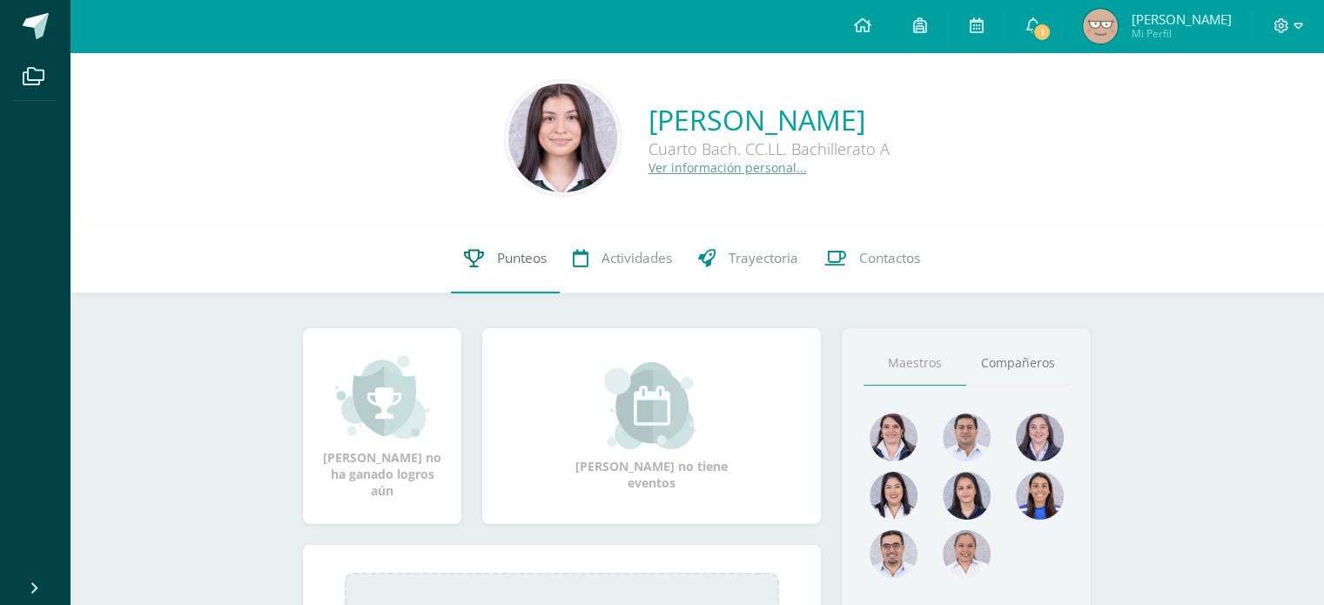
click at [467, 256] on icon at bounding box center [474, 258] width 20 height 18
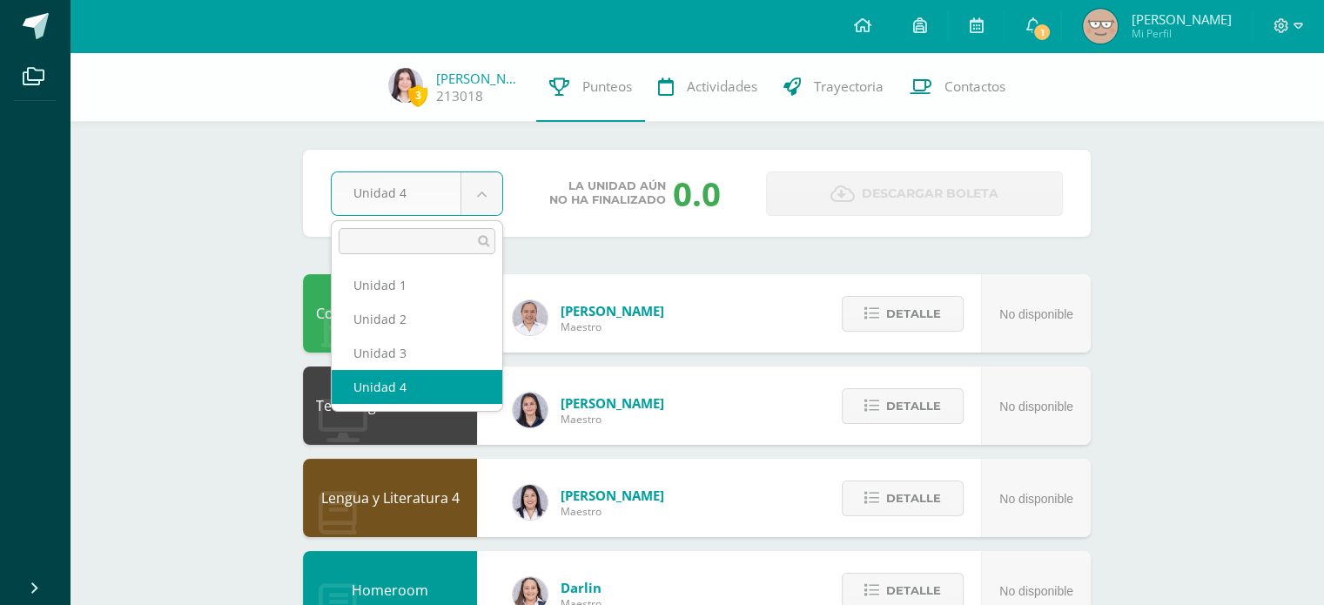
scroll to position [33, 0]
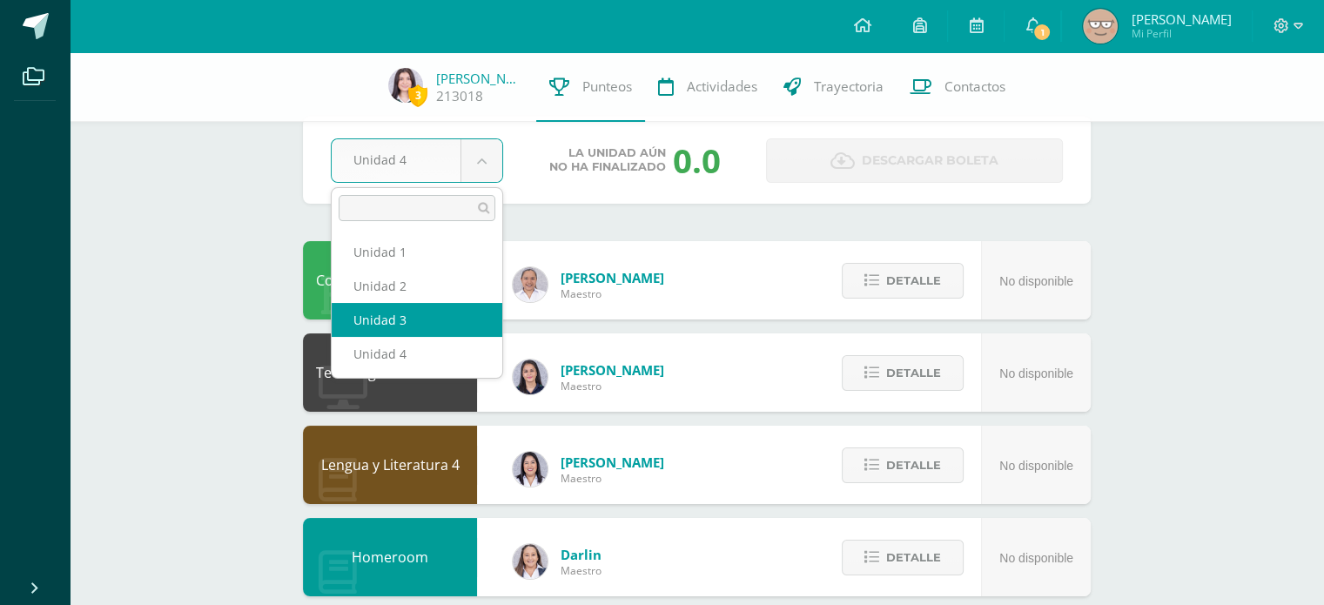
select select "Unidad 3"
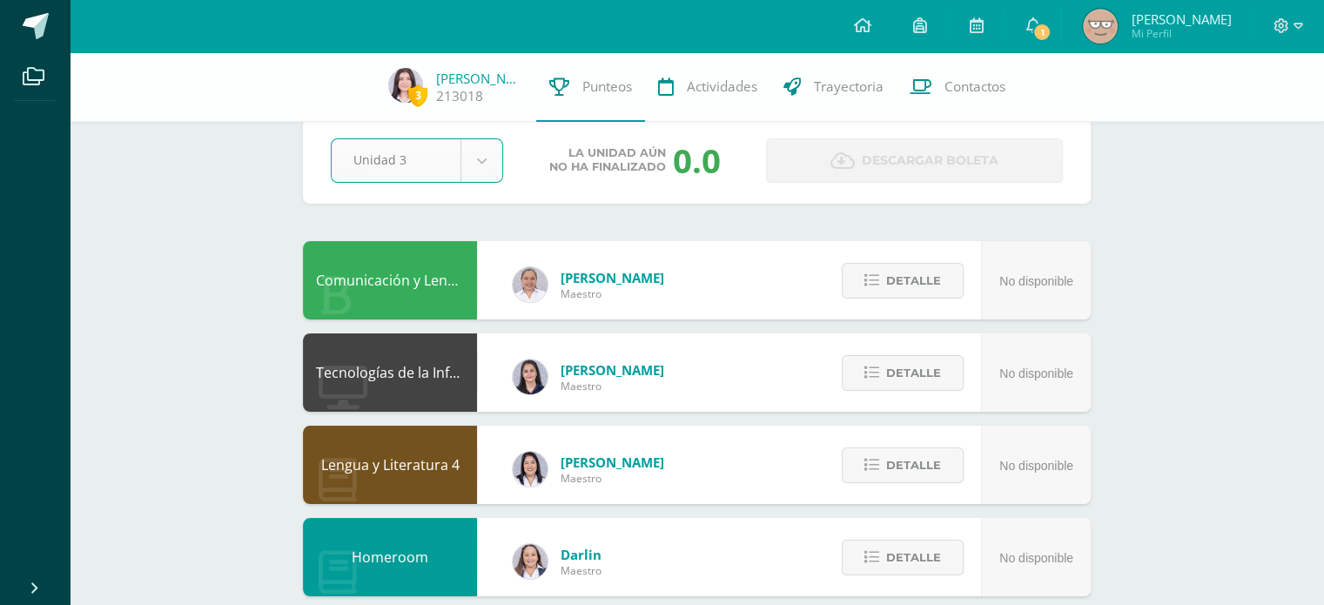
scroll to position [0, 0]
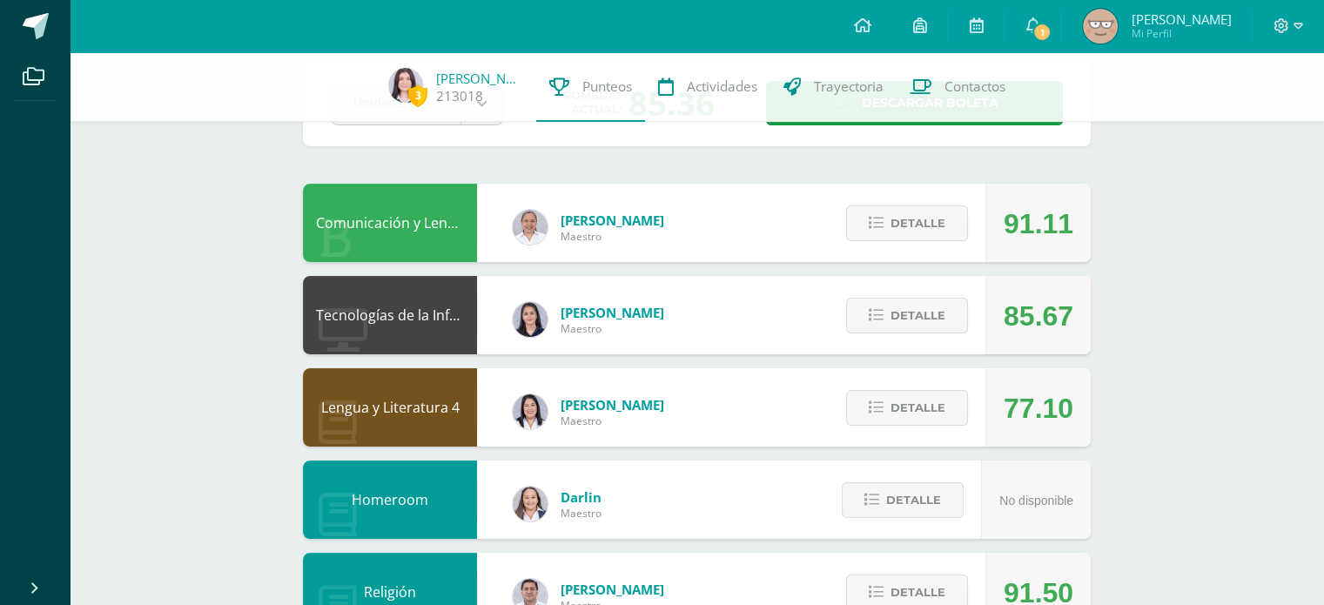
scroll to position [104, 0]
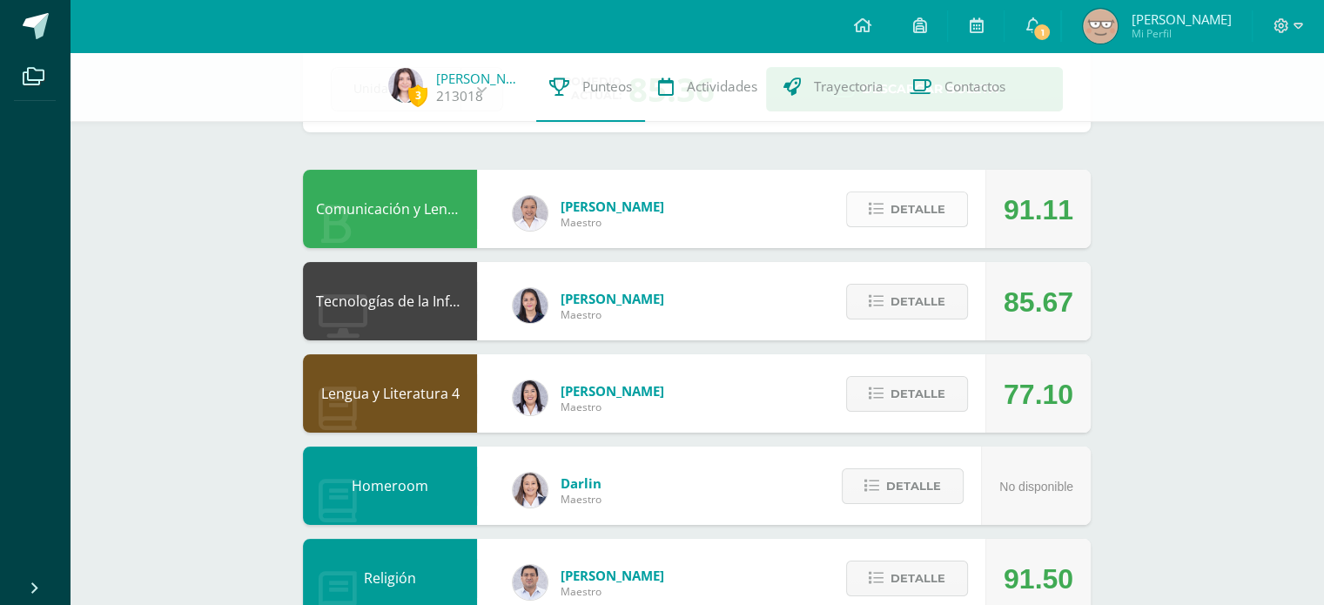
click at [907, 201] on span "Detalle" at bounding box center [917, 209] width 55 height 32
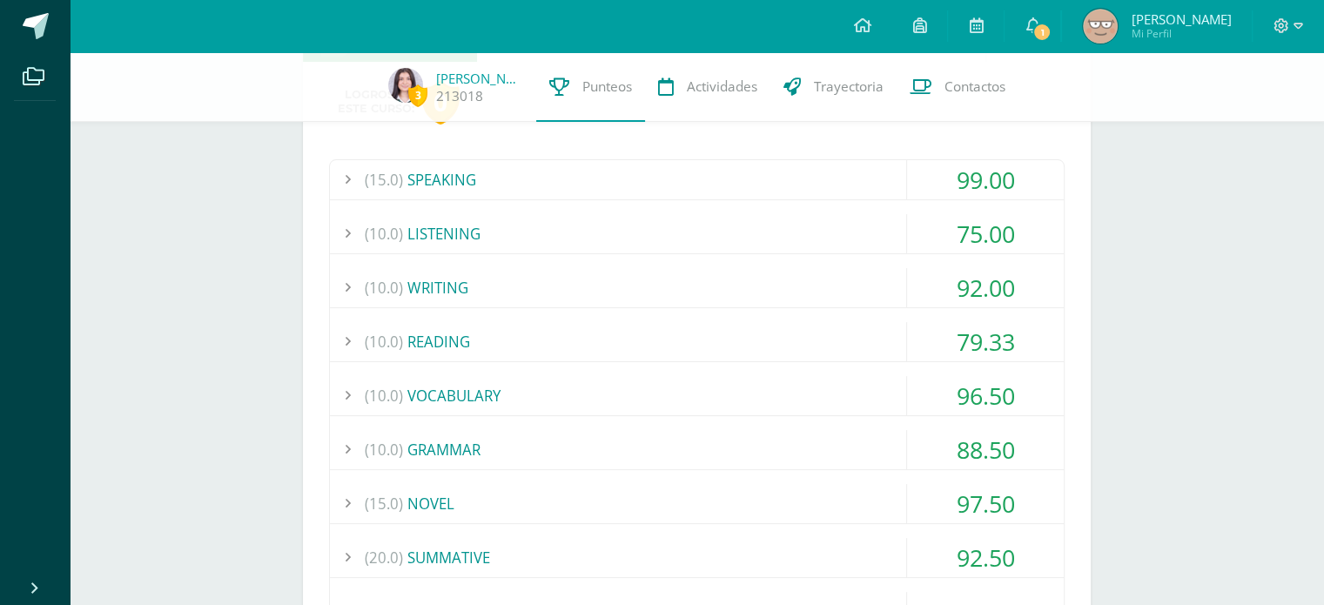
scroll to position [420, 0]
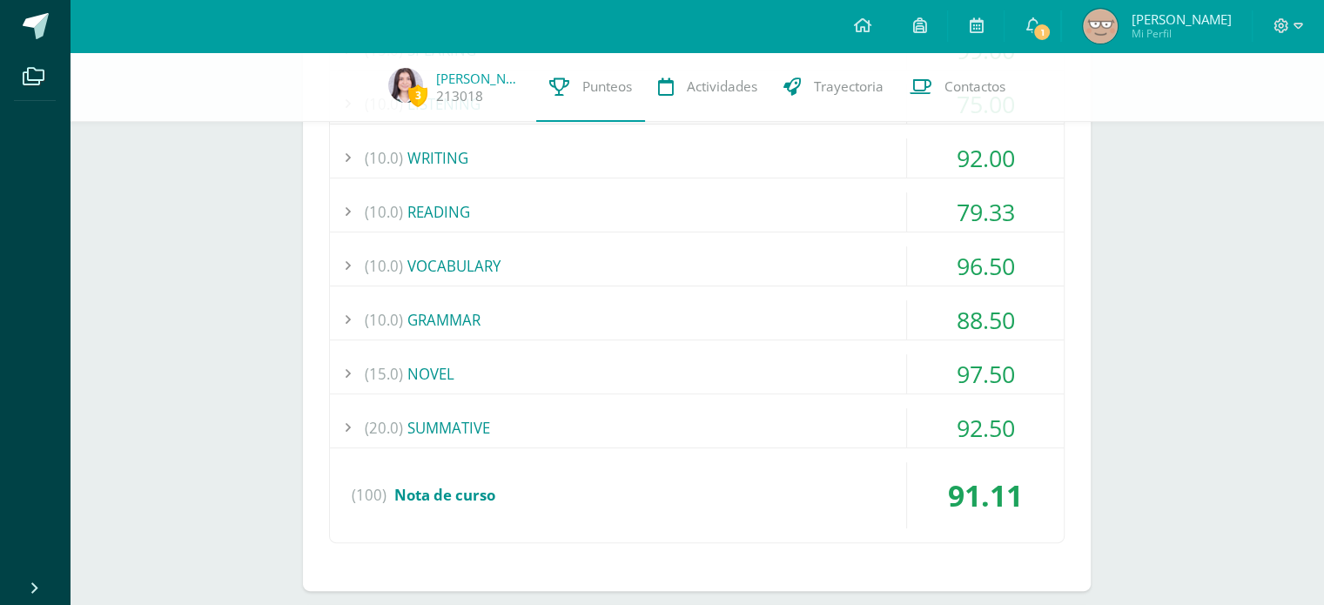
click at [731, 441] on div "(20.0) SUMMATIVE" at bounding box center [697, 427] width 734 height 39
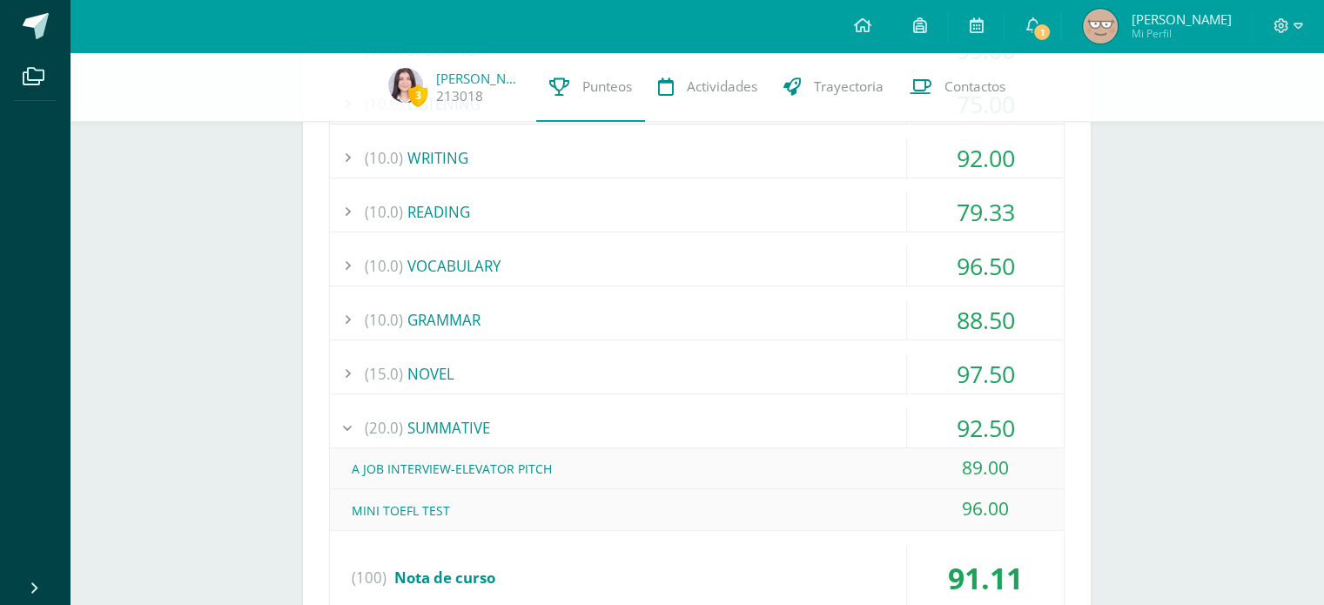
click at [816, 420] on div "(20.0) SUMMATIVE" at bounding box center [697, 427] width 734 height 39
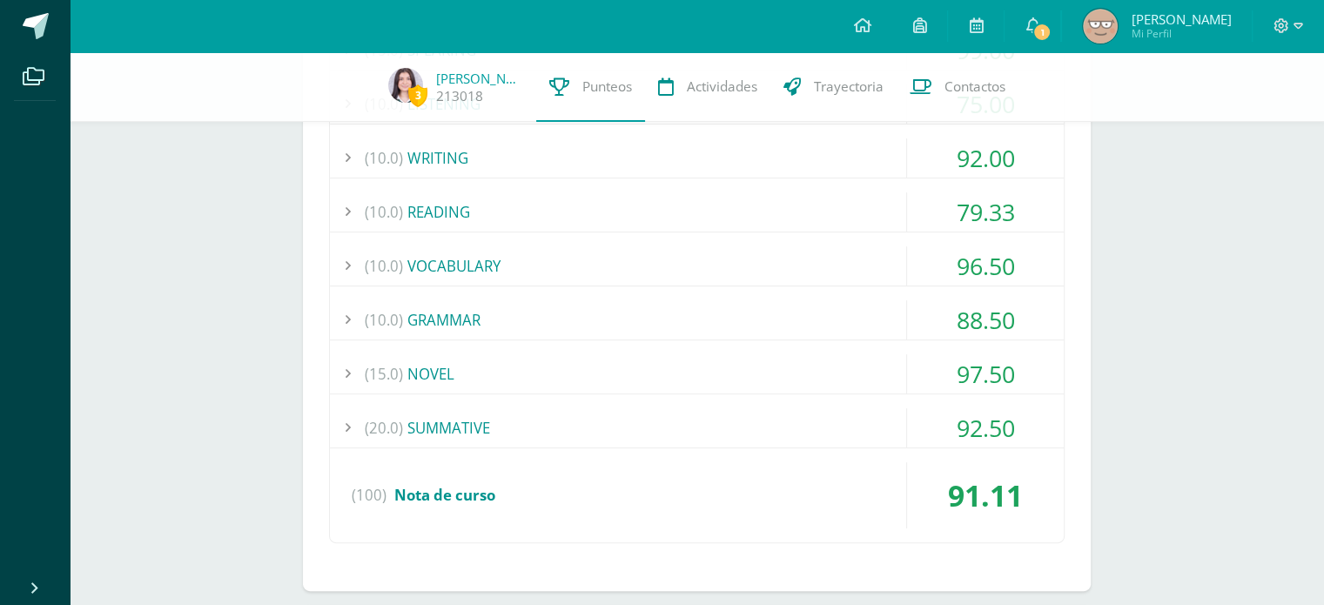
click at [892, 377] on div "(15.0) NOVEL" at bounding box center [697, 373] width 734 height 39
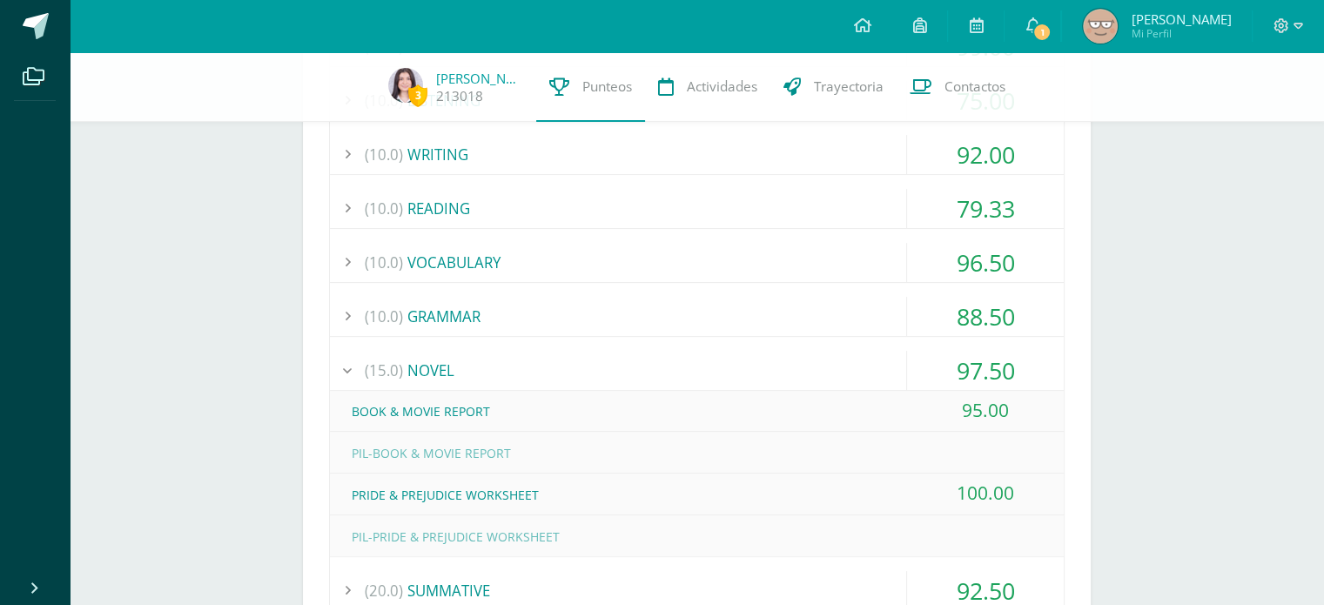
click at [892, 377] on div "(15.0) NOVEL" at bounding box center [697, 370] width 734 height 39
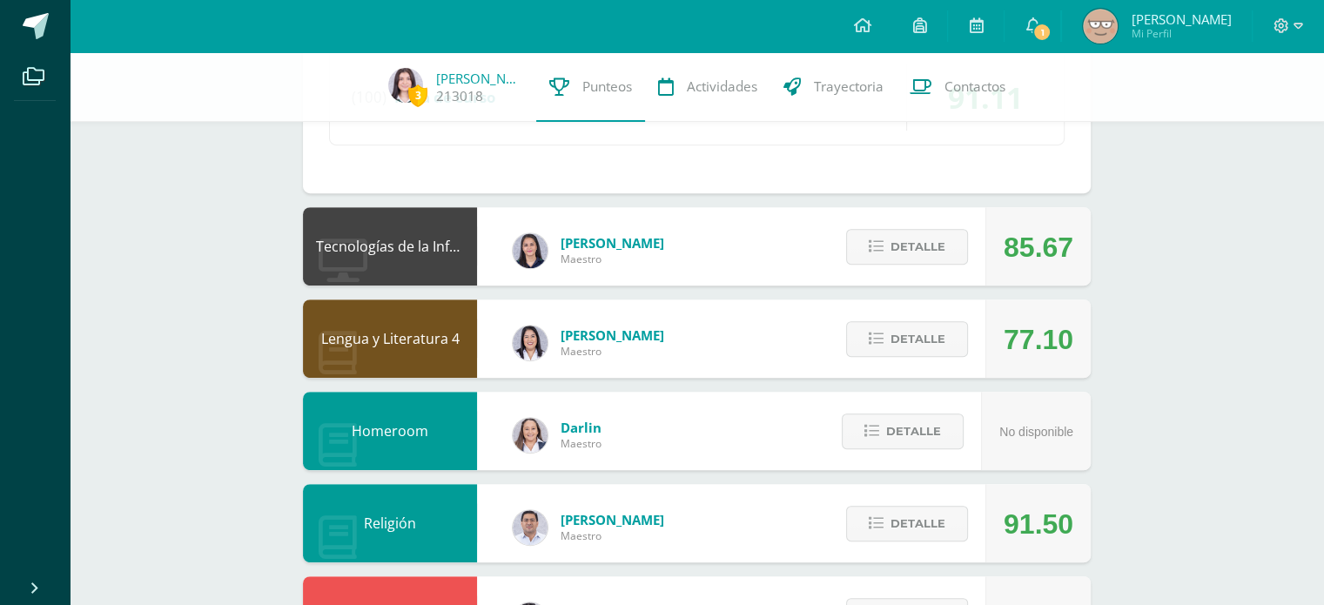
scroll to position [820, 0]
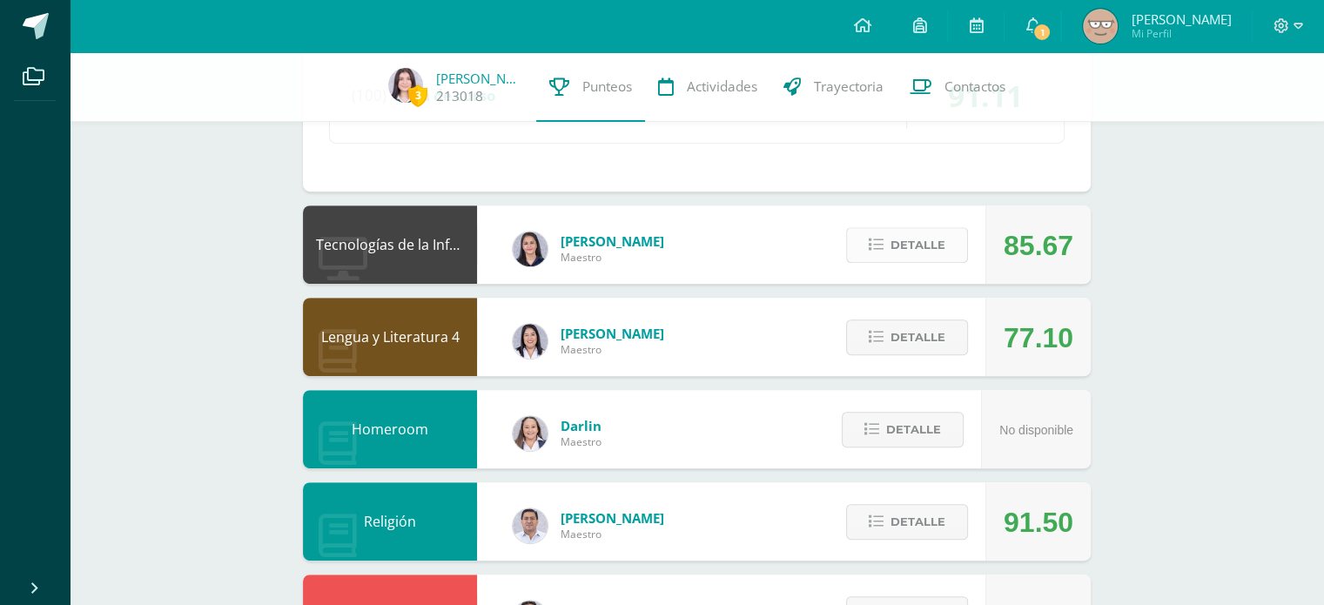
click at [934, 253] on span "Detalle" at bounding box center [917, 245] width 55 height 32
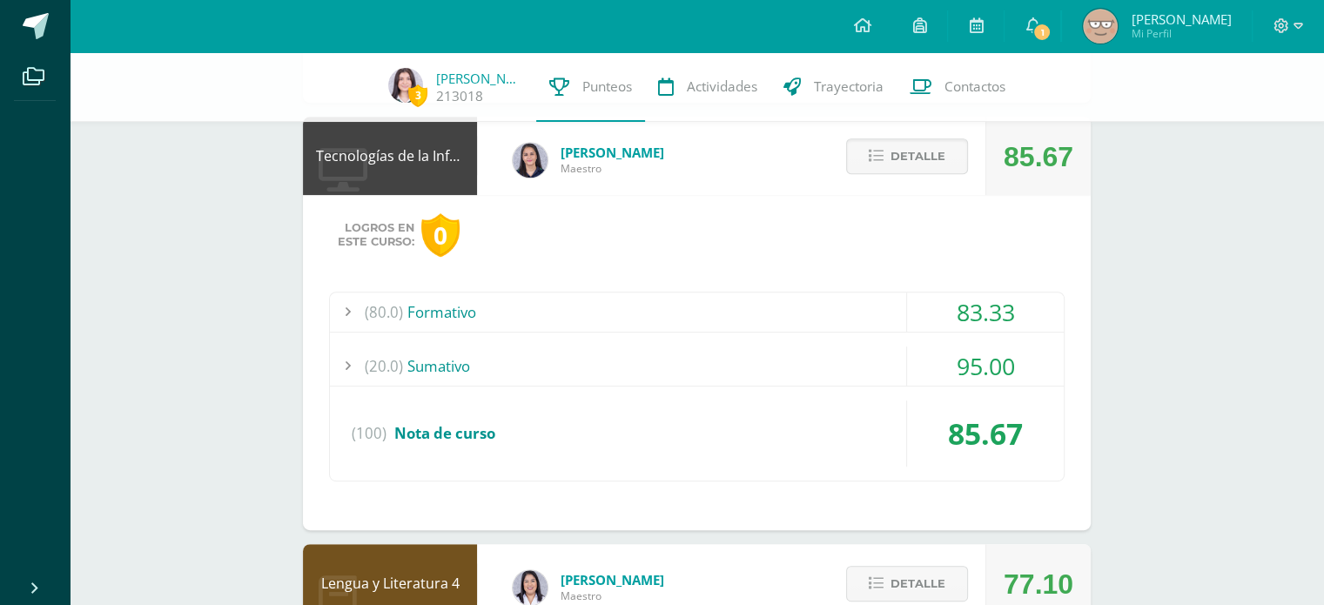
scroll to position [912, 0]
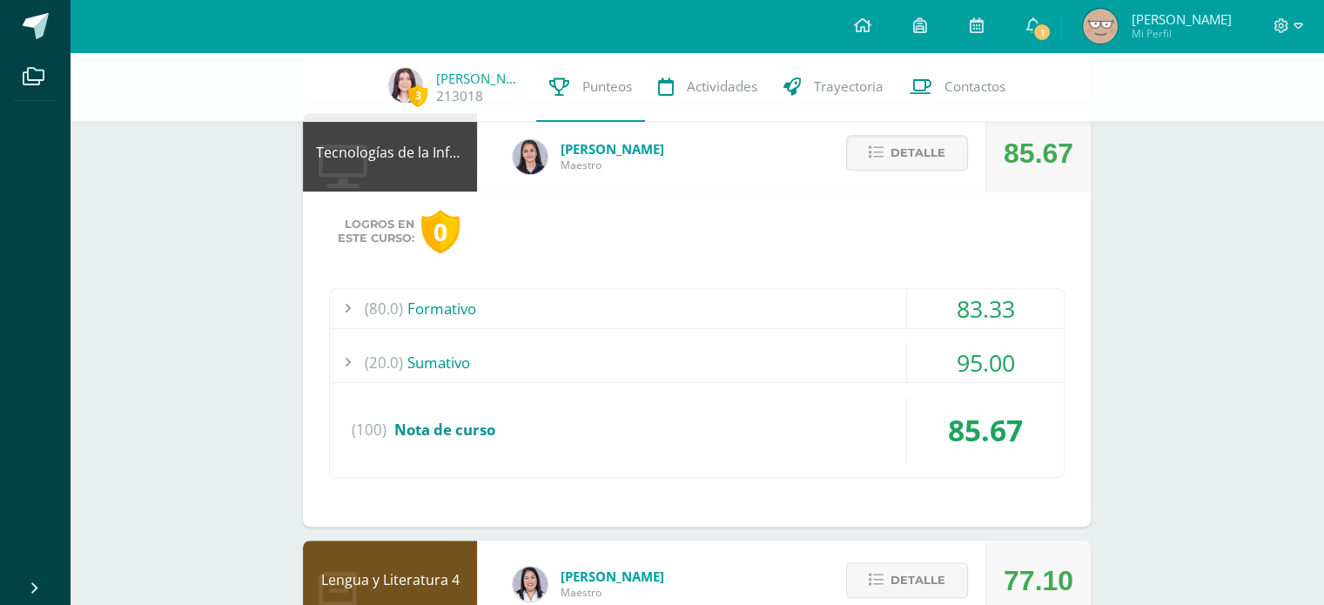
click at [968, 316] on div "83.33" at bounding box center [985, 308] width 157 height 39
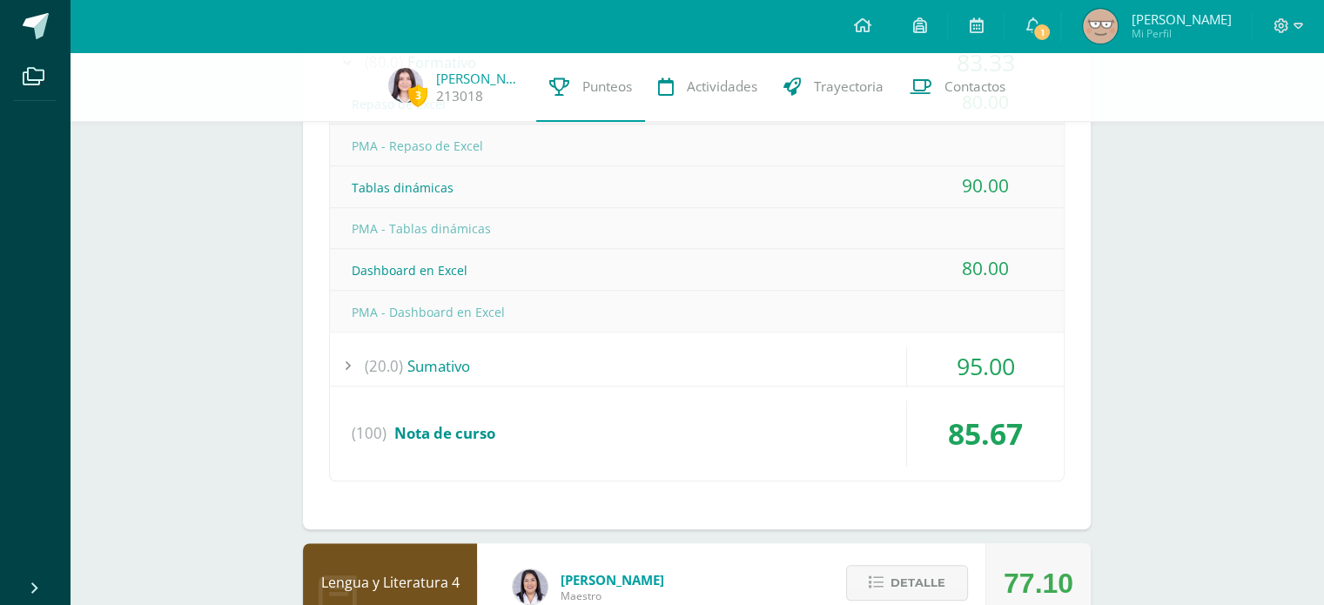
scroll to position [1163, 0]
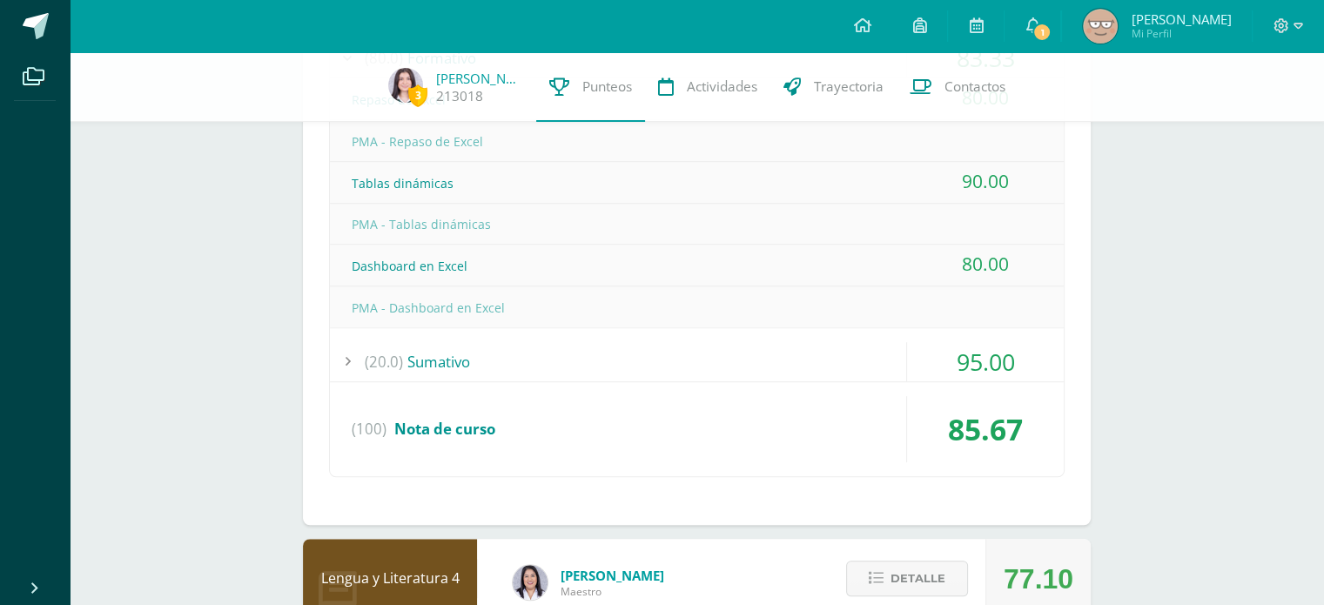
click at [943, 352] on div "95.00" at bounding box center [985, 361] width 157 height 39
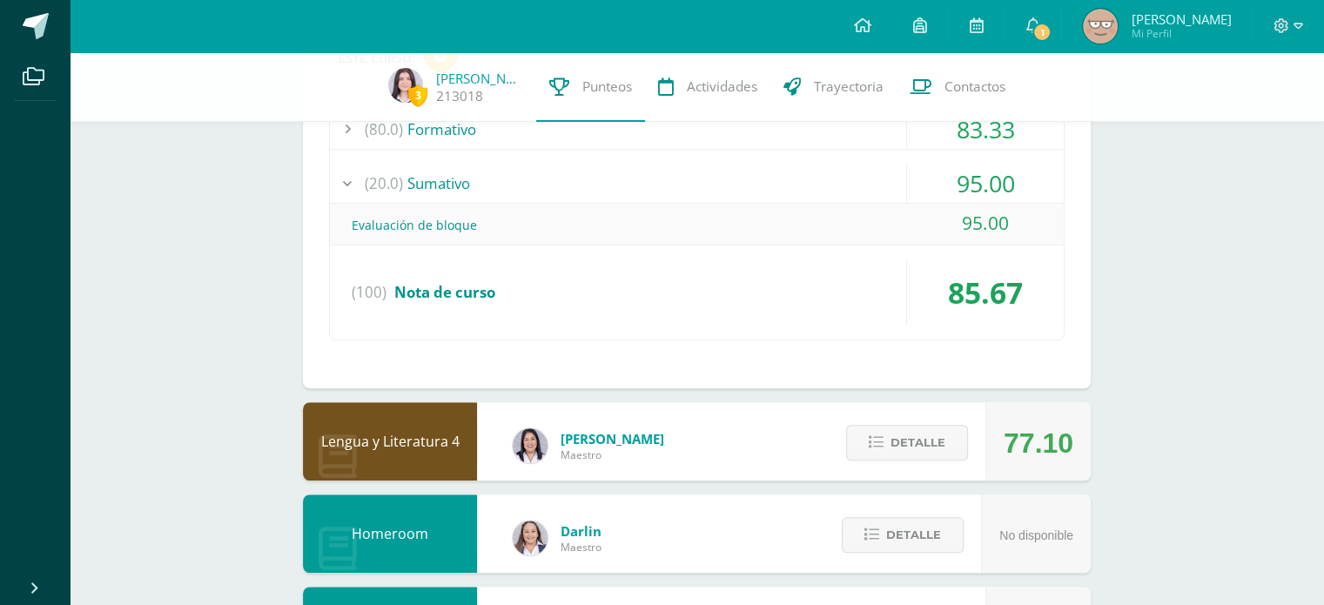
scroll to position [1076, 0]
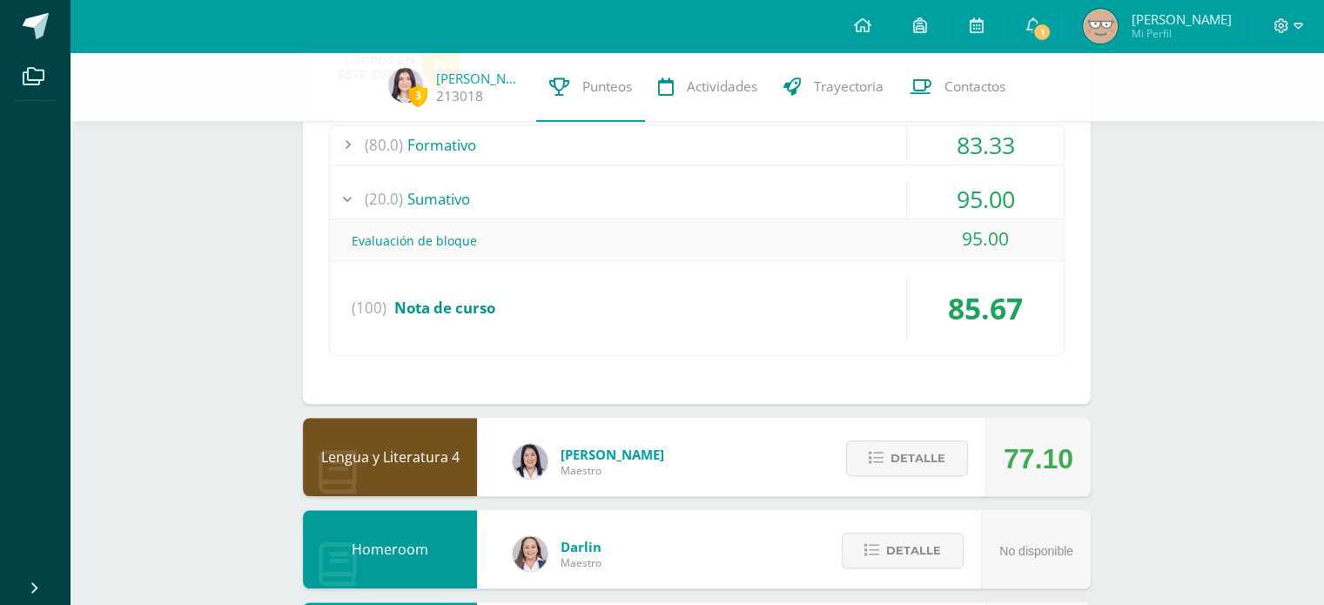
click at [977, 185] on div "95.00" at bounding box center [985, 198] width 157 height 39
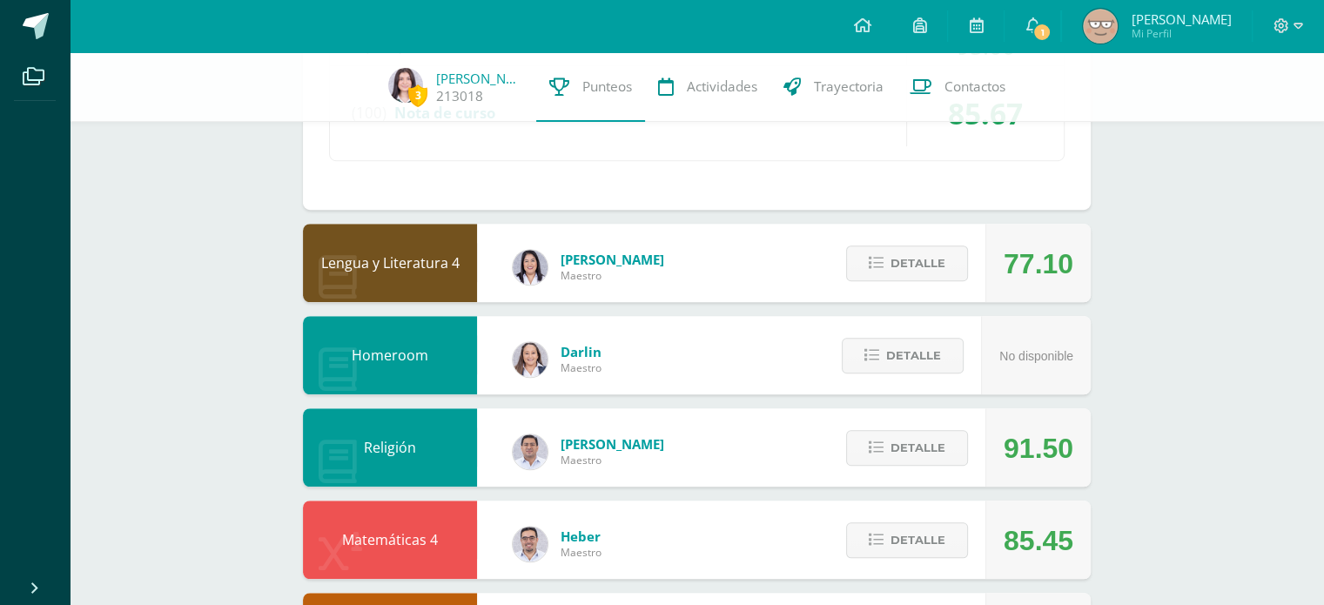
scroll to position [1231, 0]
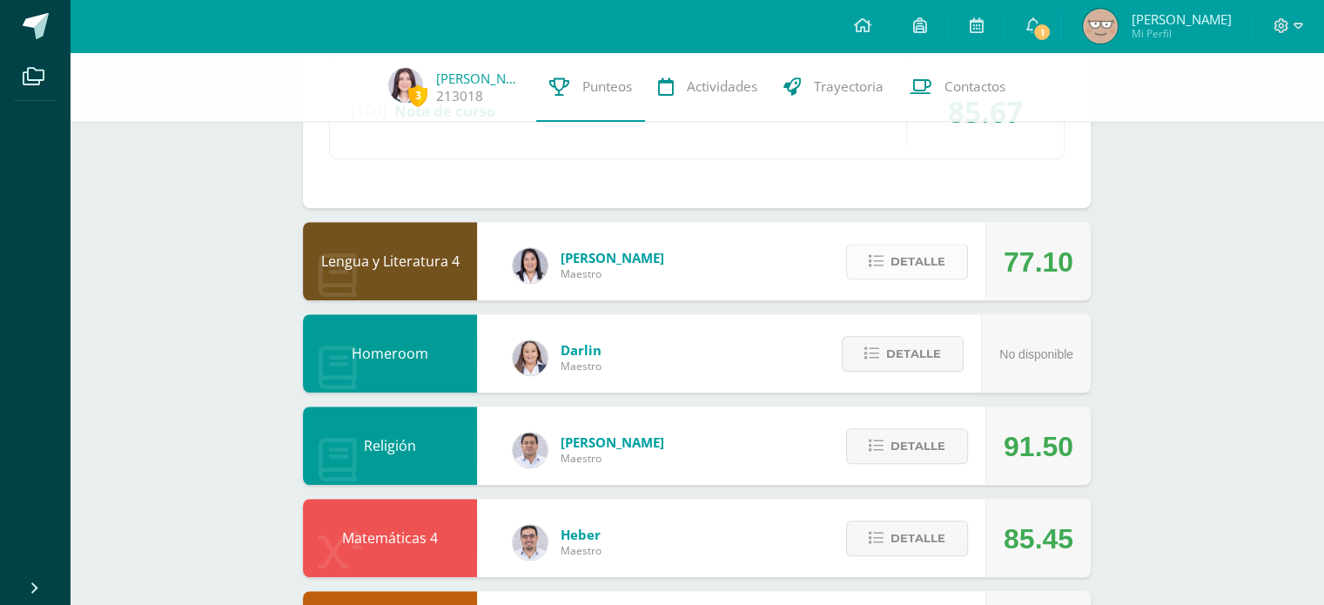
click at [914, 266] on span "Detalle" at bounding box center [917, 261] width 55 height 32
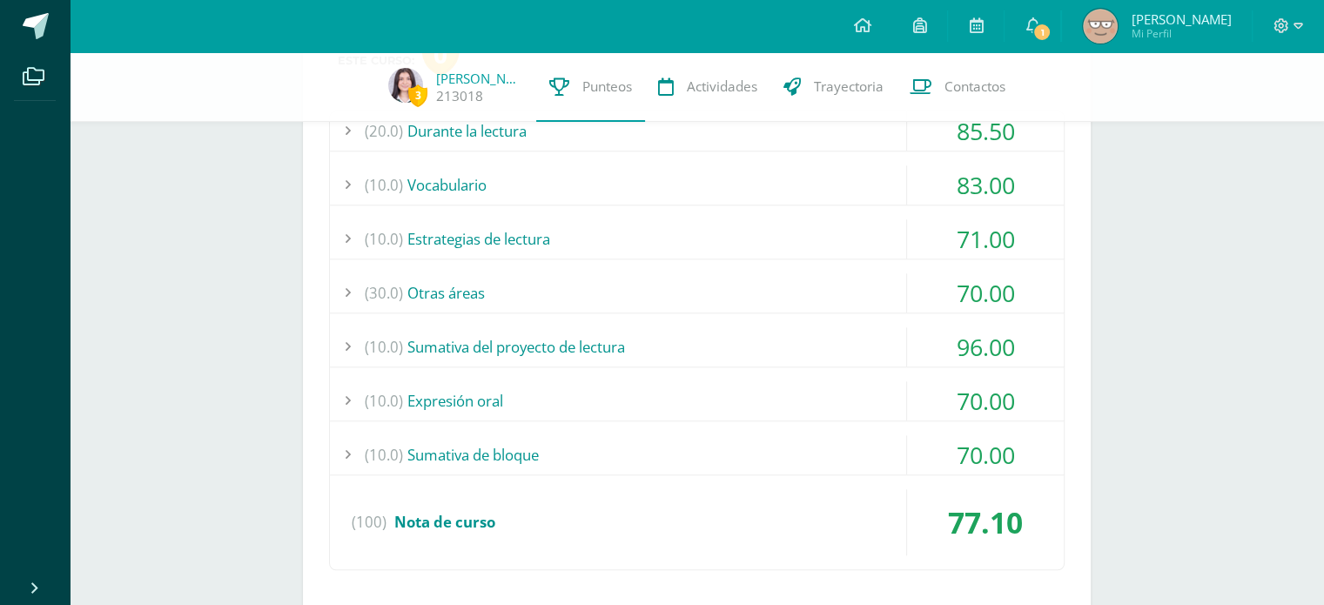
scroll to position [1520, 0]
click at [947, 442] on div "70.00" at bounding box center [985, 452] width 157 height 39
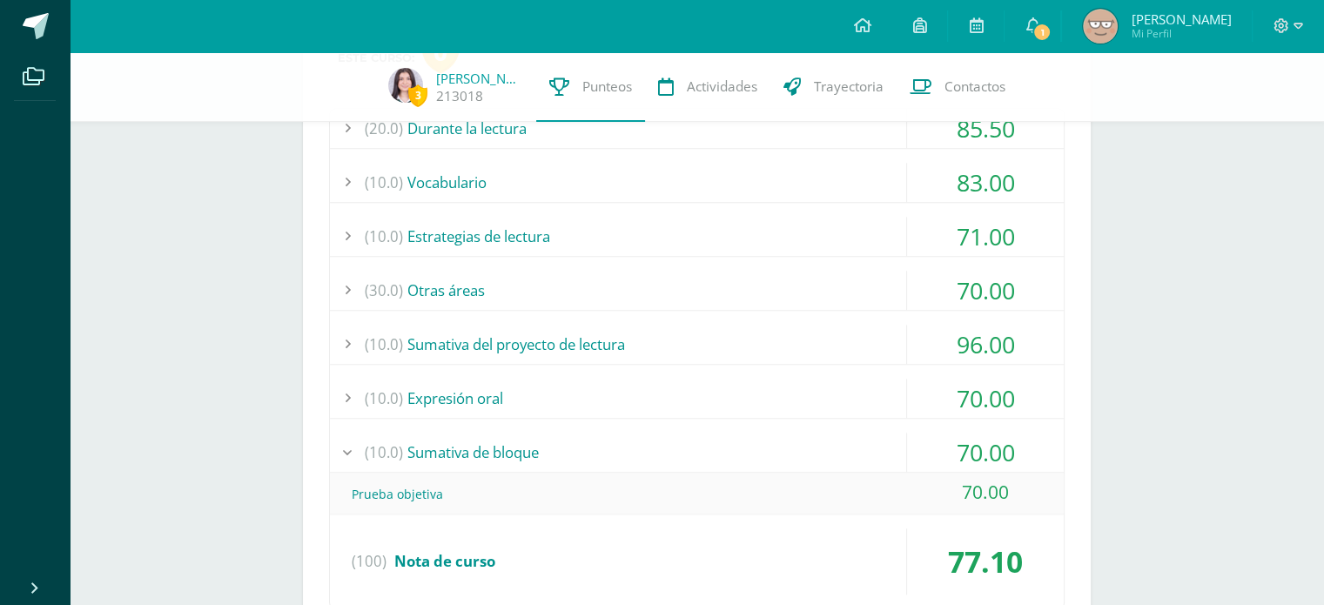
click at [947, 442] on div "70.00" at bounding box center [985, 452] width 157 height 39
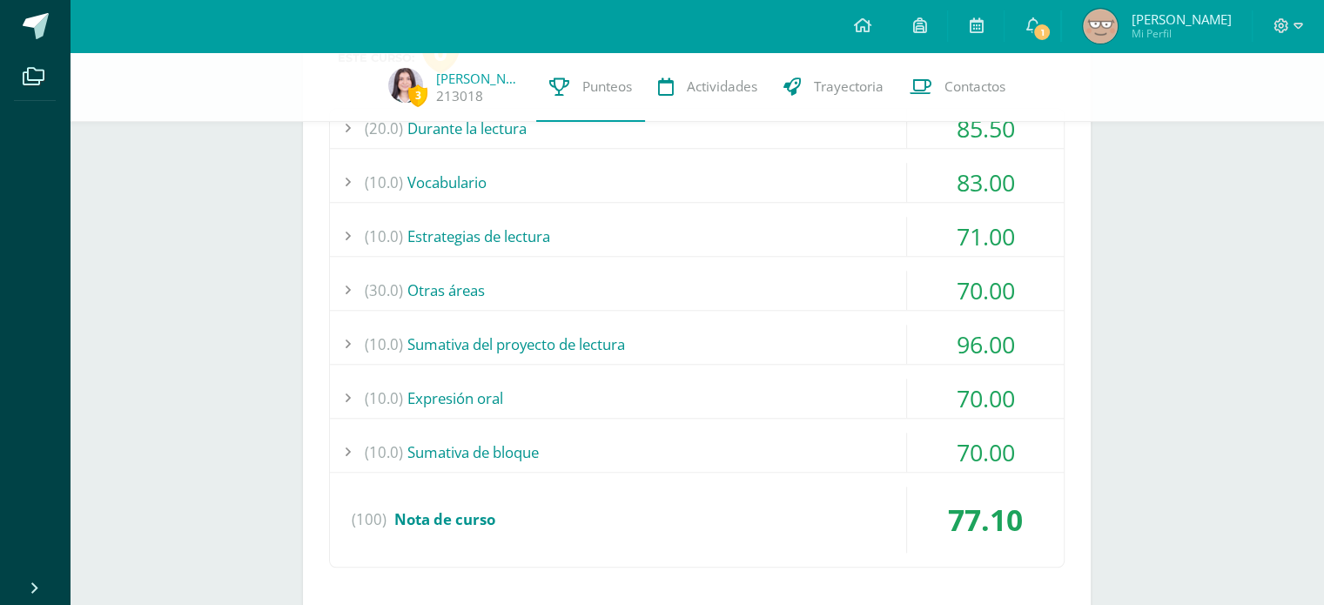
click at [947, 442] on div "70.00" at bounding box center [985, 452] width 157 height 39
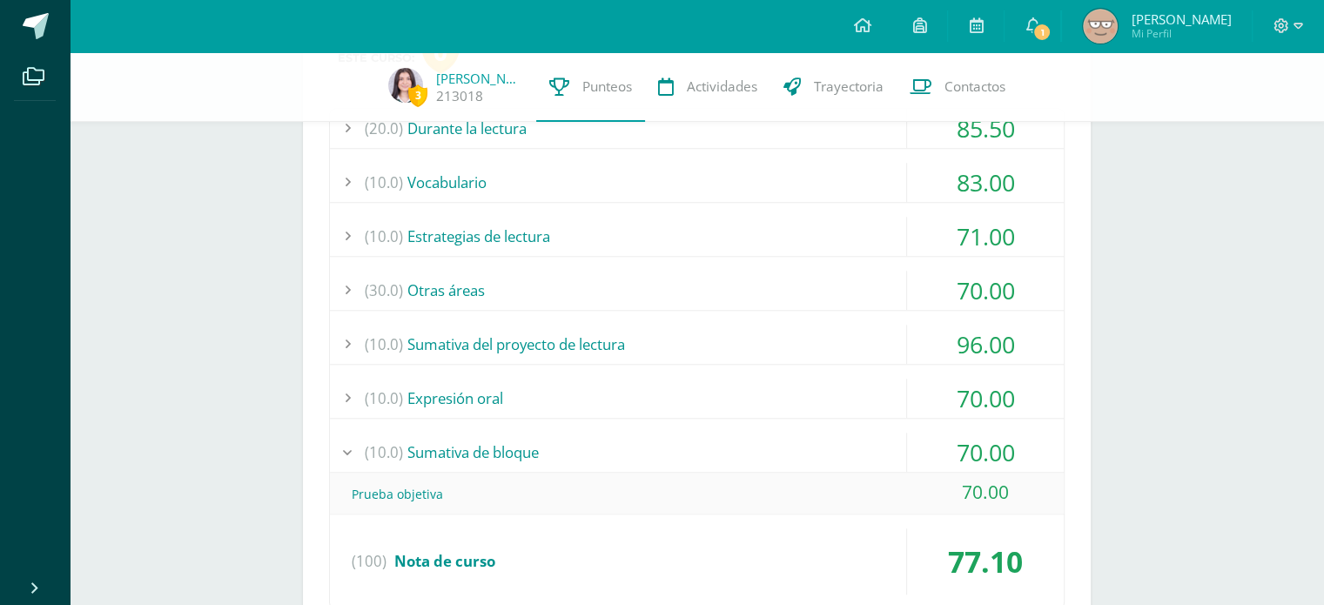
click at [947, 442] on div "70.00" at bounding box center [985, 452] width 157 height 39
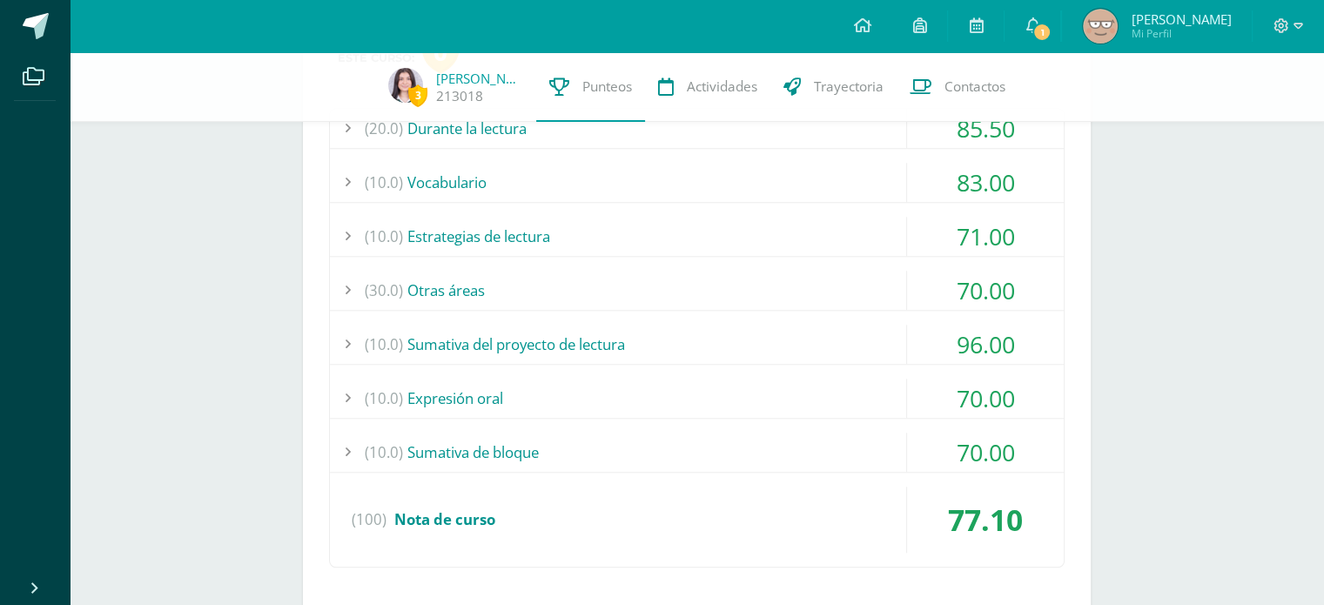
click at [966, 399] on div "70.00" at bounding box center [985, 398] width 157 height 39
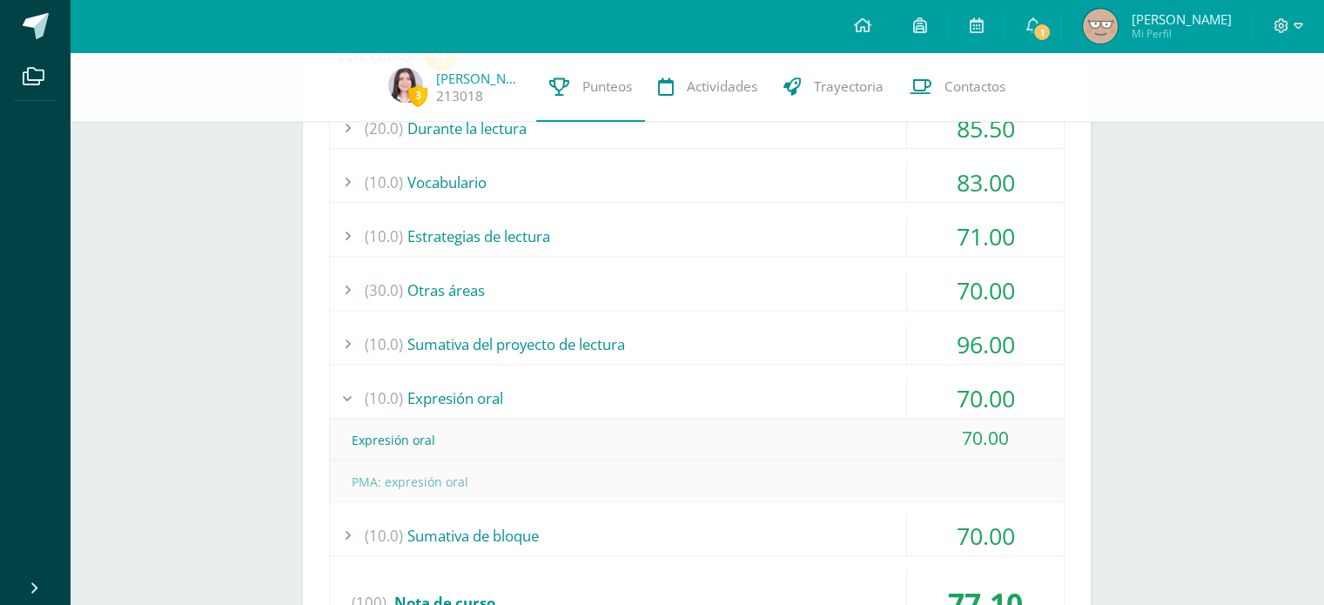
click at [979, 394] on div "70.00" at bounding box center [985, 398] width 157 height 39
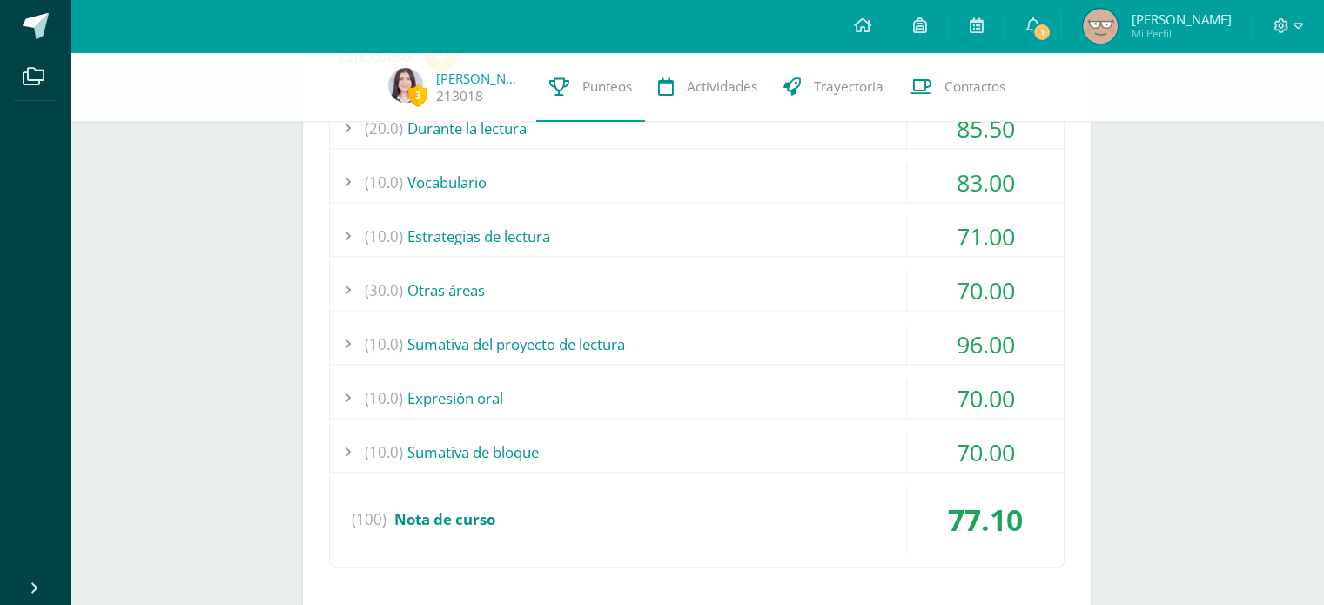
click at [954, 450] on div "70.00" at bounding box center [985, 452] width 157 height 39
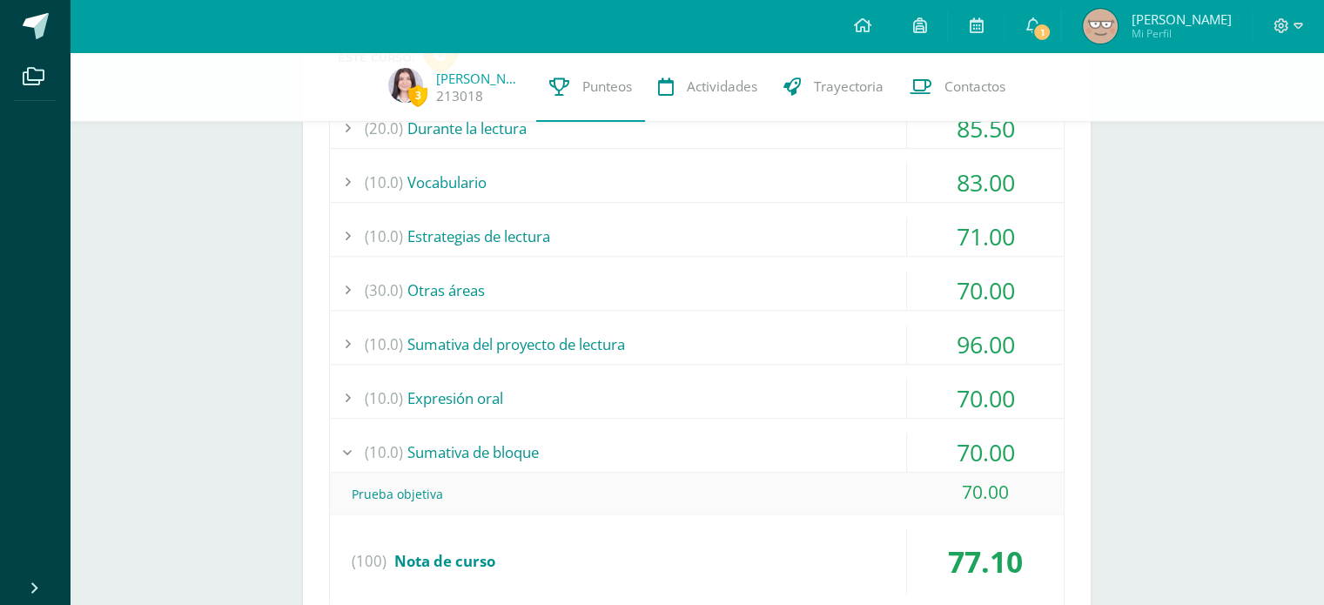
click at [954, 450] on div "70.00" at bounding box center [985, 452] width 157 height 39
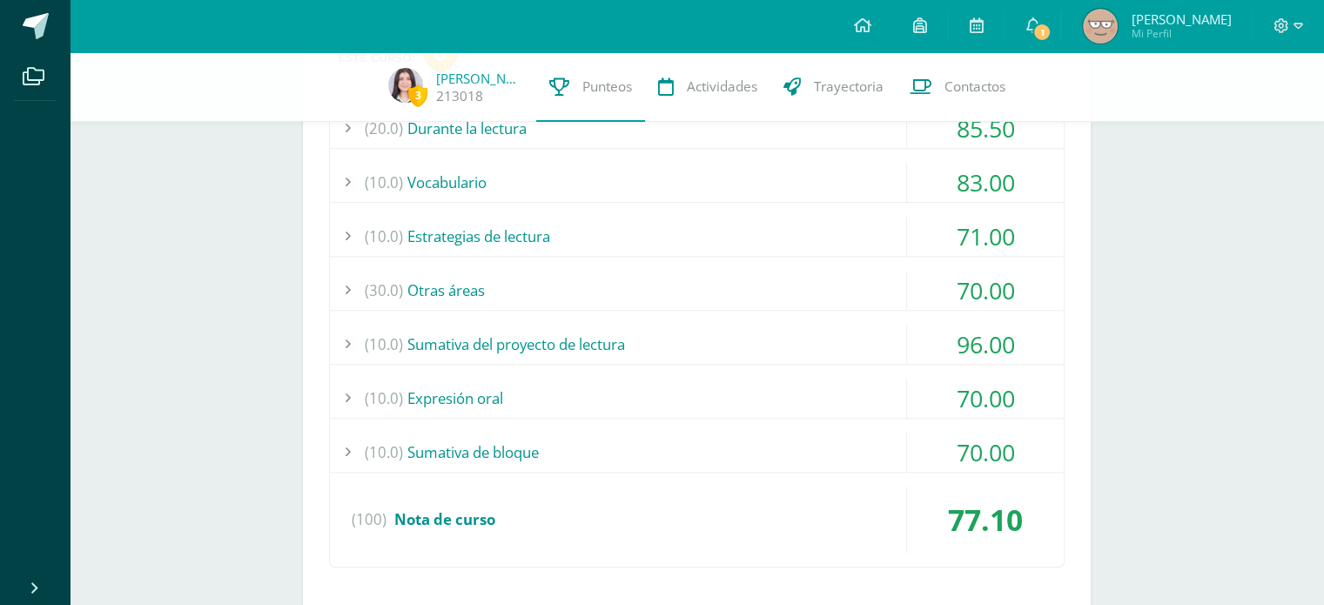
click at [919, 385] on div "70.00" at bounding box center [985, 398] width 157 height 39
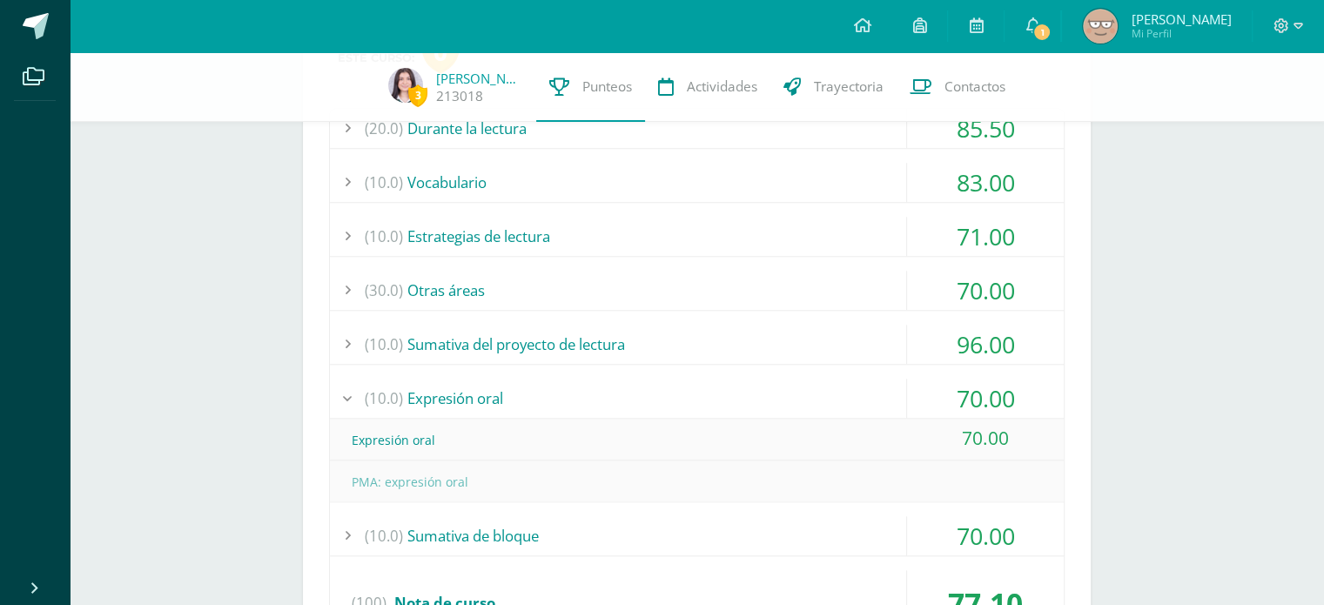
click at [919, 385] on div "70.00" at bounding box center [985, 398] width 157 height 39
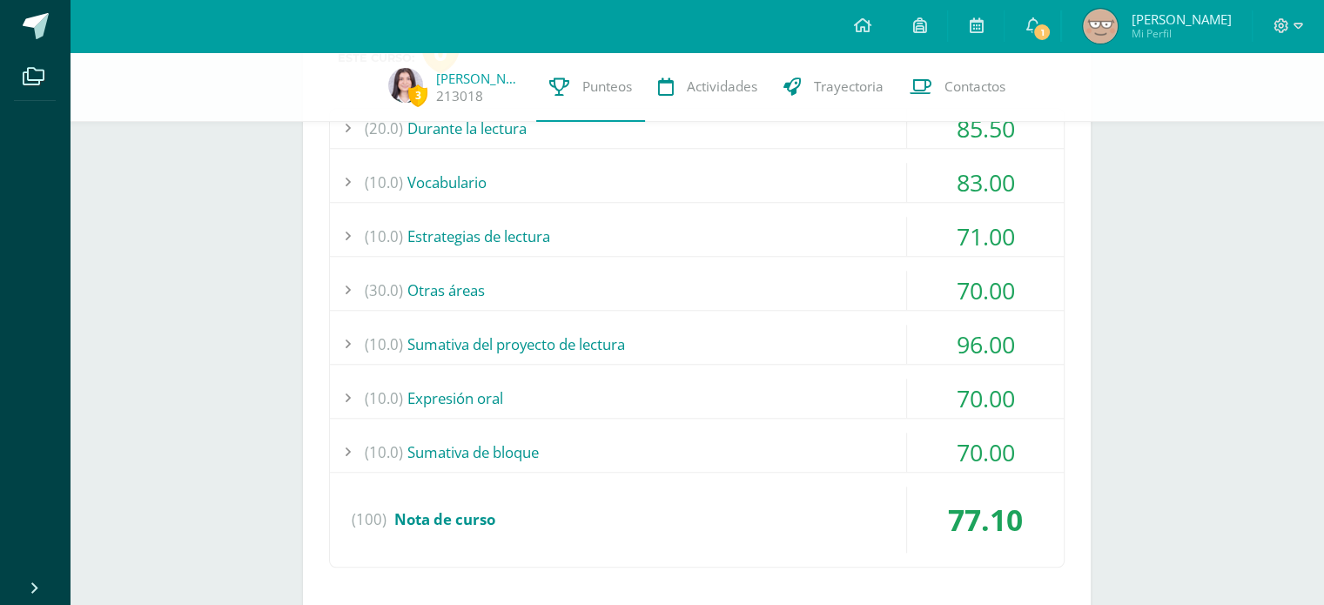
click at [950, 336] on div "96.00" at bounding box center [985, 344] width 157 height 39
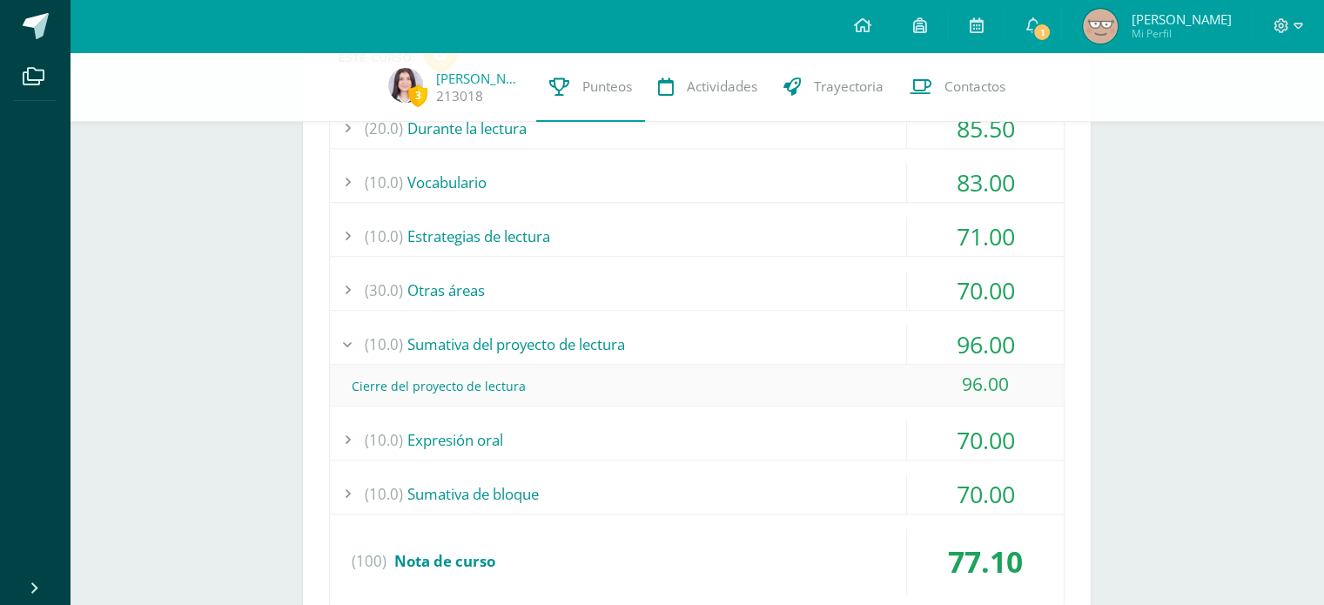
click at [950, 336] on div "96.00" at bounding box center [985, 344] width 157 height 39
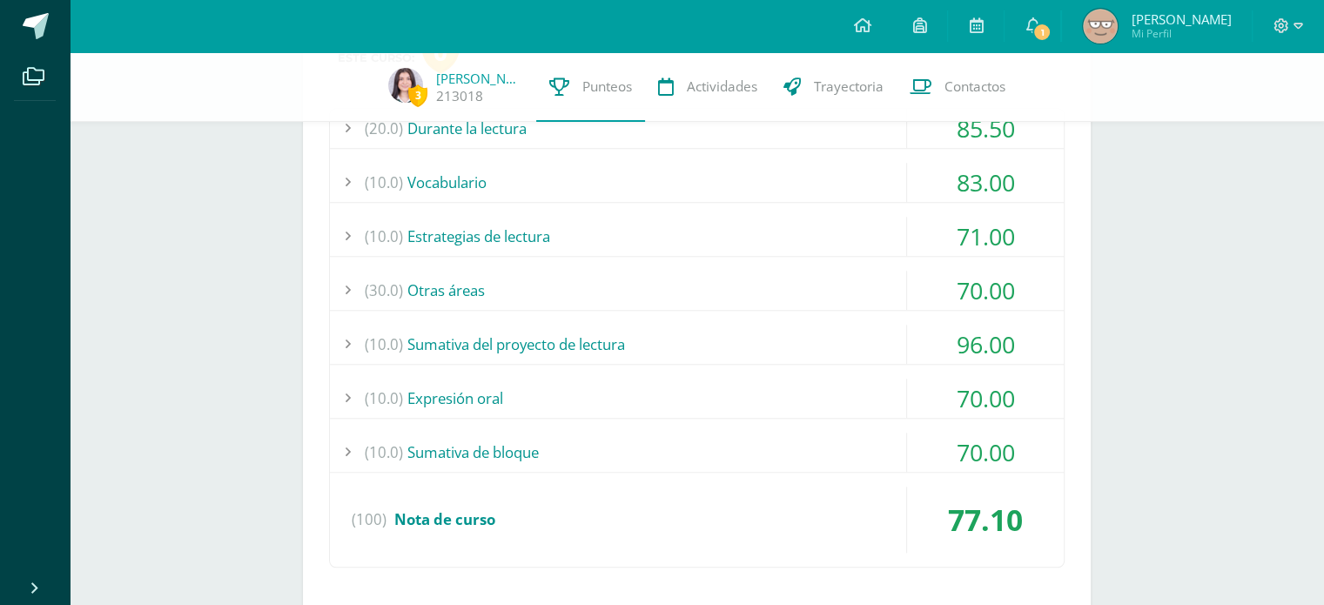
click at [950, 336] on div "96.00" at bounding box center [985, 344] width 157 height 39
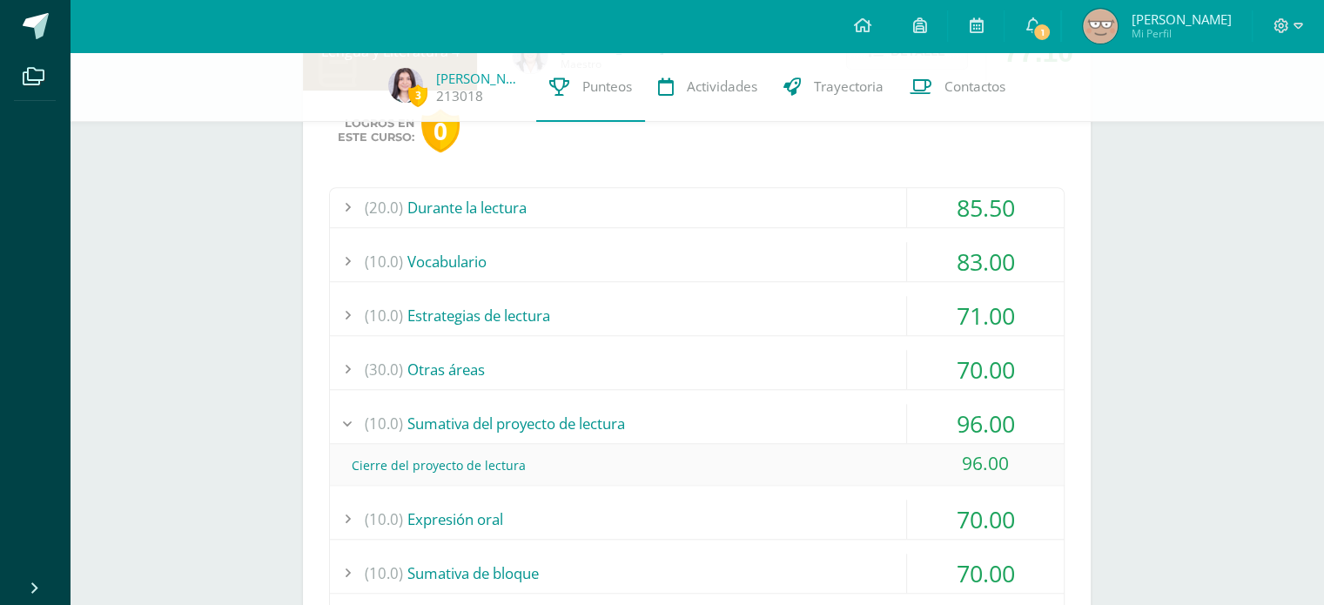
scroll to position [1393, 0]
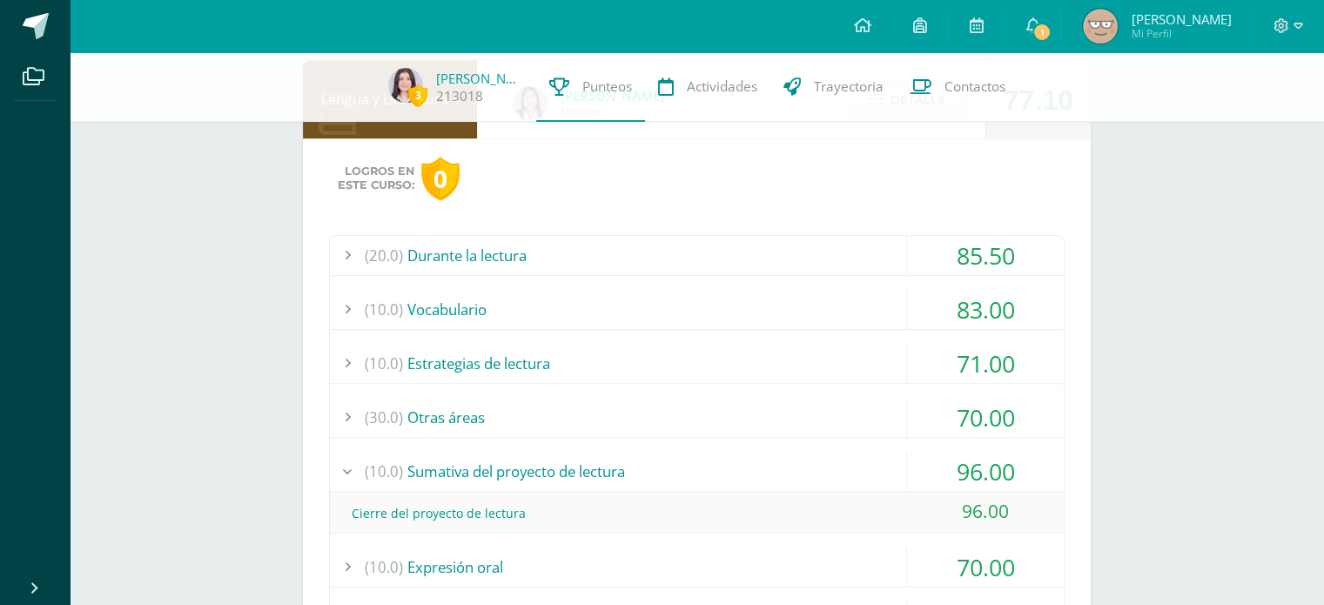
click at [984, 459] on div "96.00" at bounding box center [985, 471] width 157 height 39
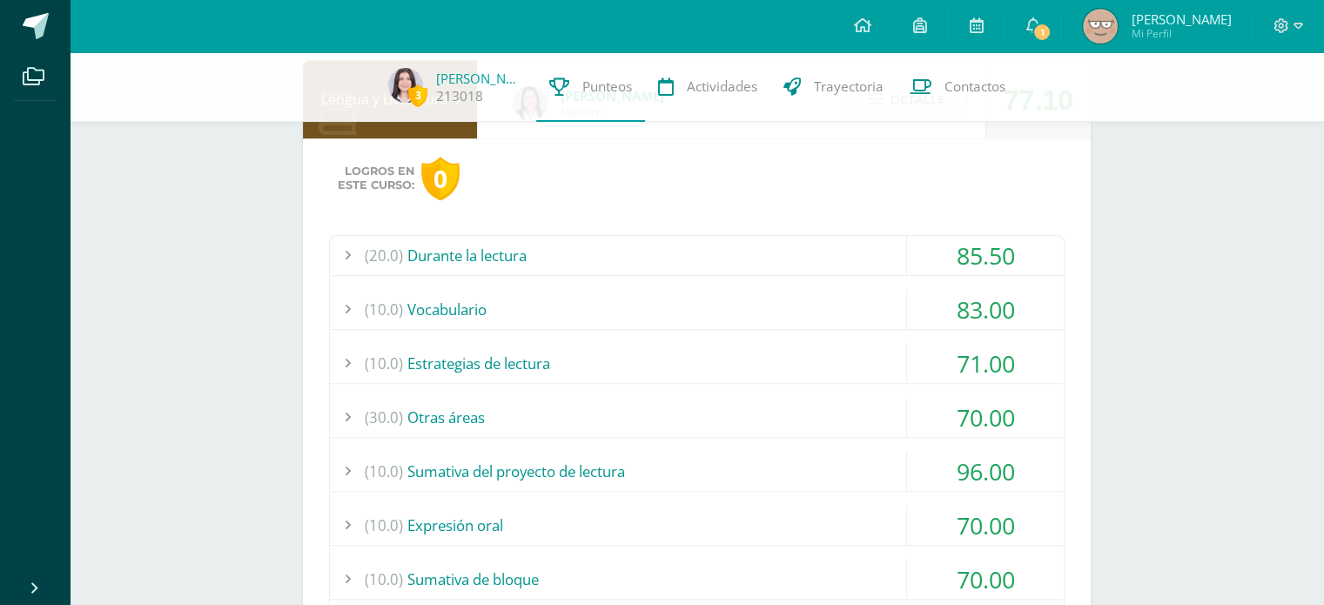
click at [989, 413] on div "70.00" at bounding box center [985, 417] width 157 height 39
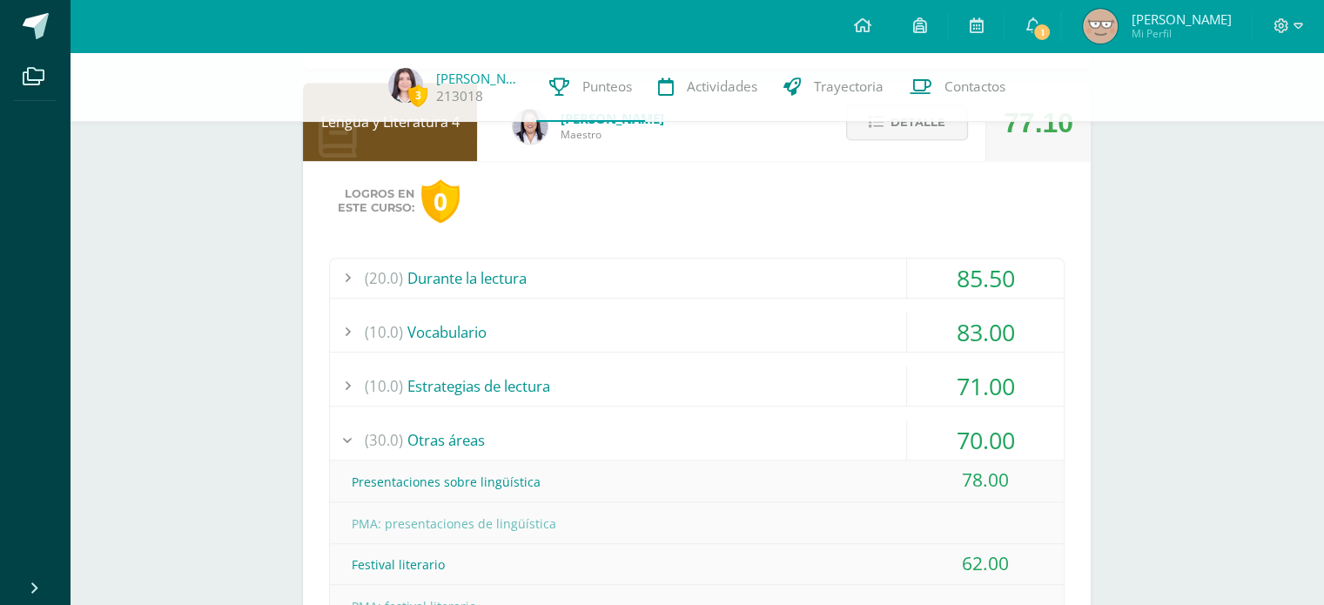
scroll to position [1368, 0]
click at [947, 376] on div "71.00" at bounding box center [985, 387] width 157 height 39
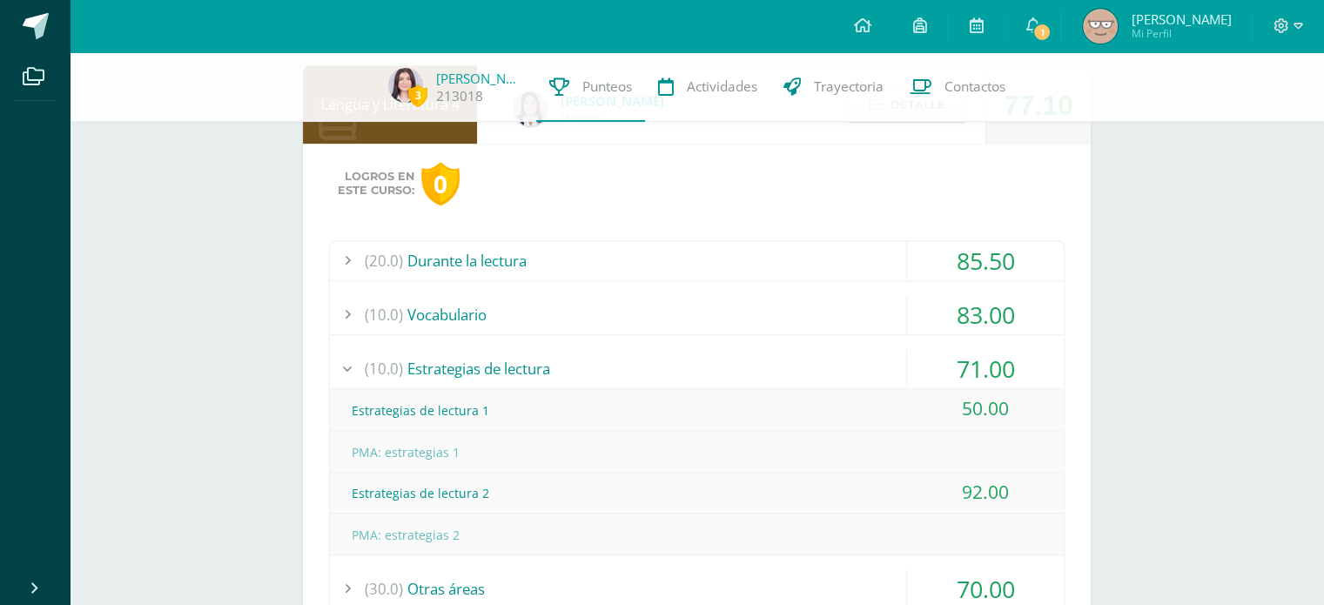
scroll to position [1382, 0]
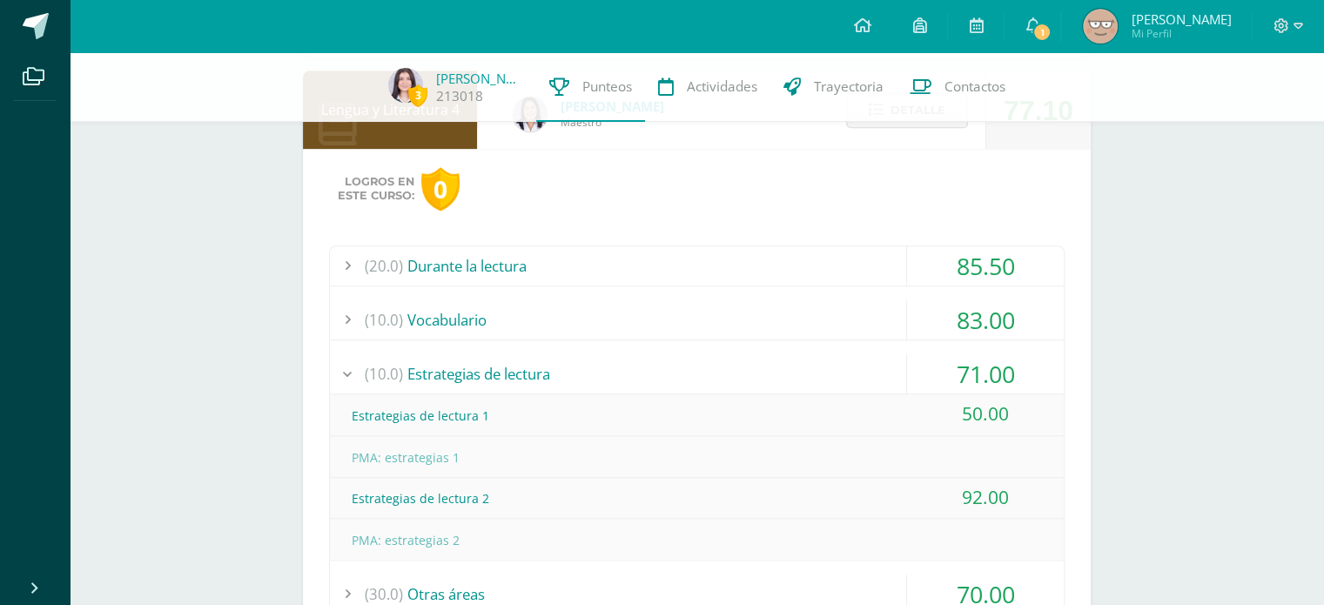
click at [985, 317] on div "83.00" at bounding box center [985, 319] width 157 height 39
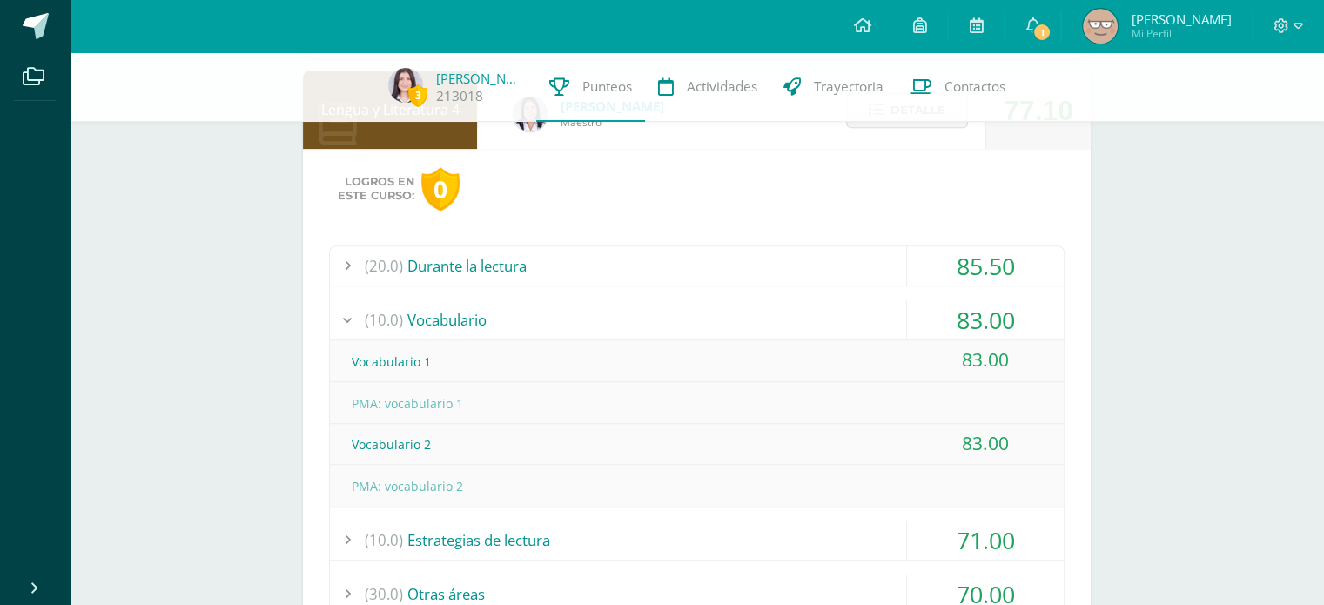
scroll to position [1394, 0]
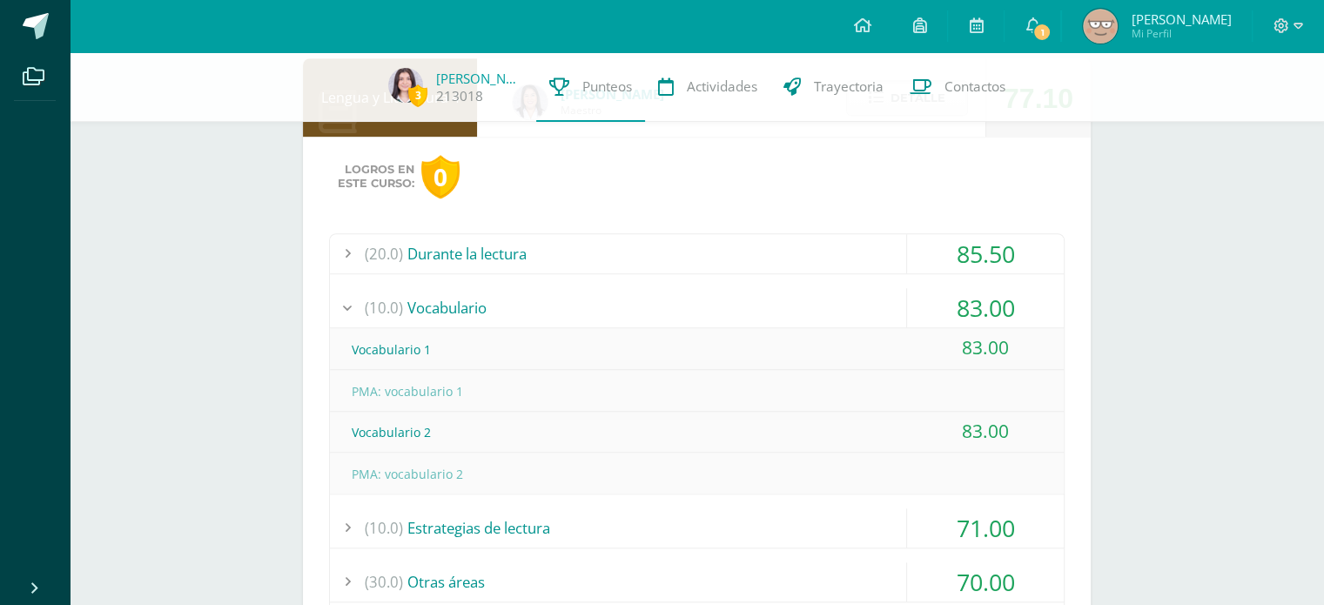
click at [1000, 248] on div "85.50" at bounding box center [985, 253] width 157 height 39
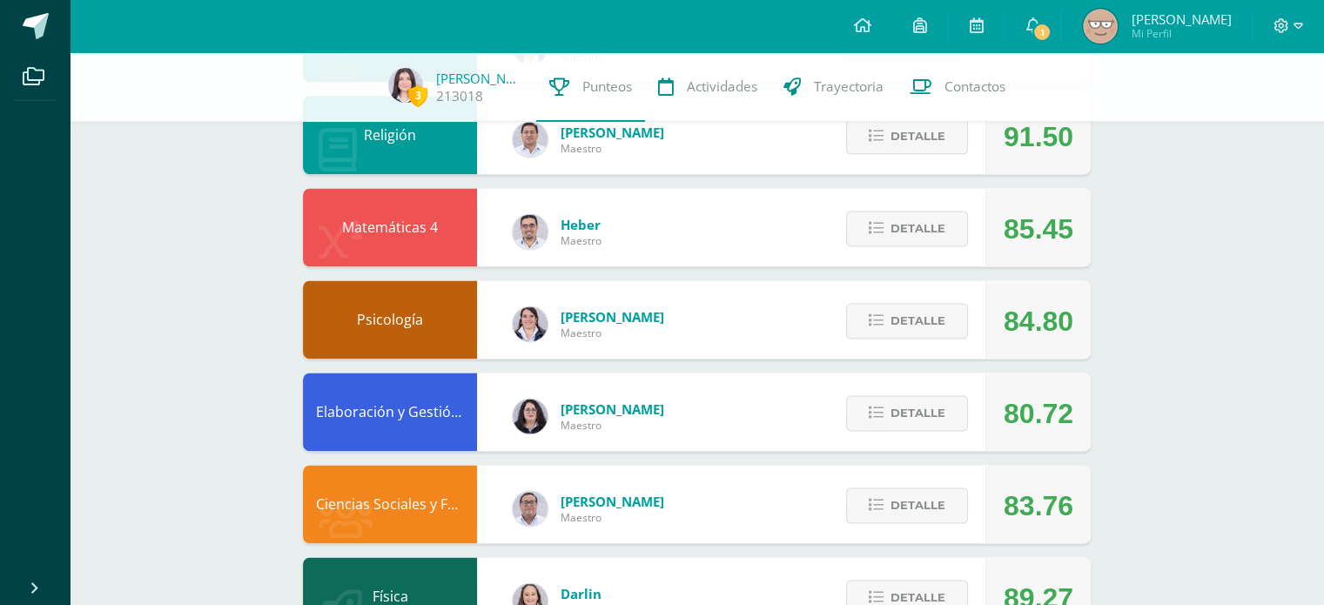
scroll to position [2313, 0]
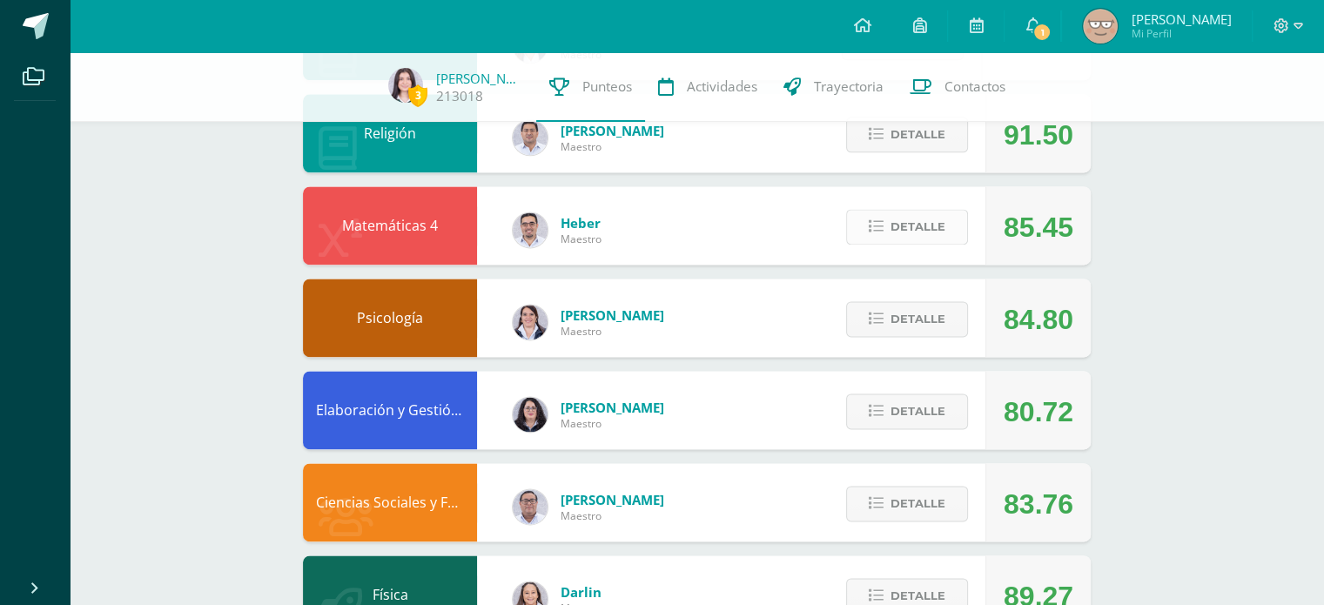
click at [885, 210] on button "Detalle" at bounding box center [907, 227] width 122 height 36
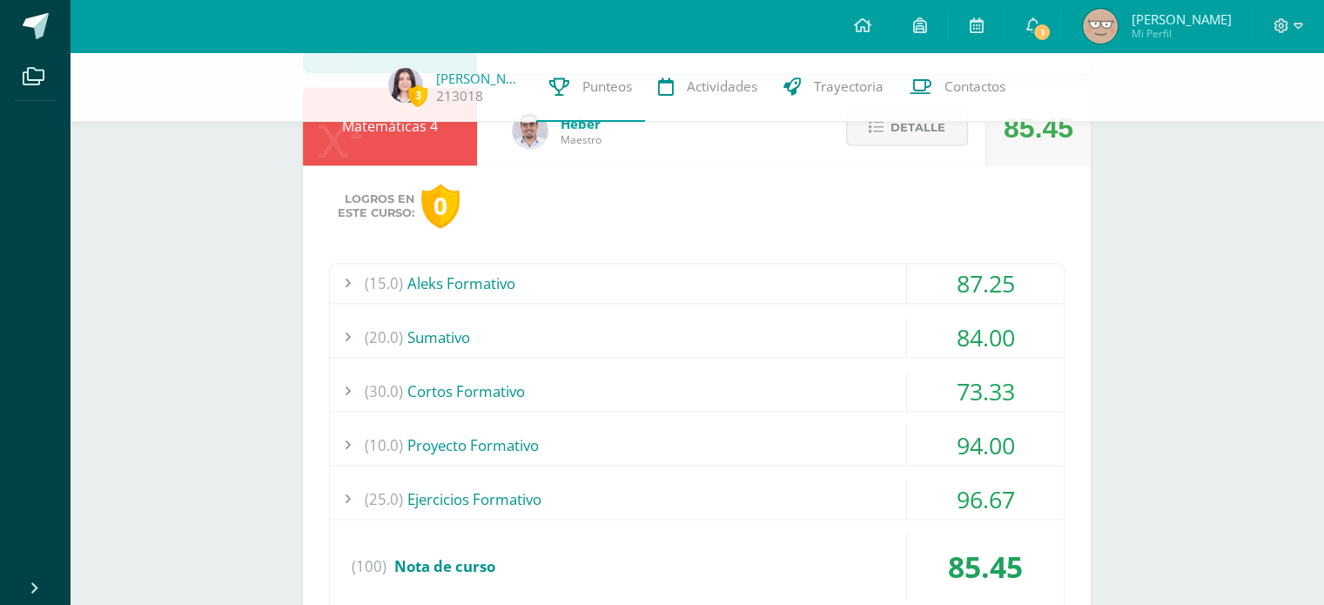
scroll to position [2416, 0]
